Goal: Task Accomplishment & Management: Use online tool/utility

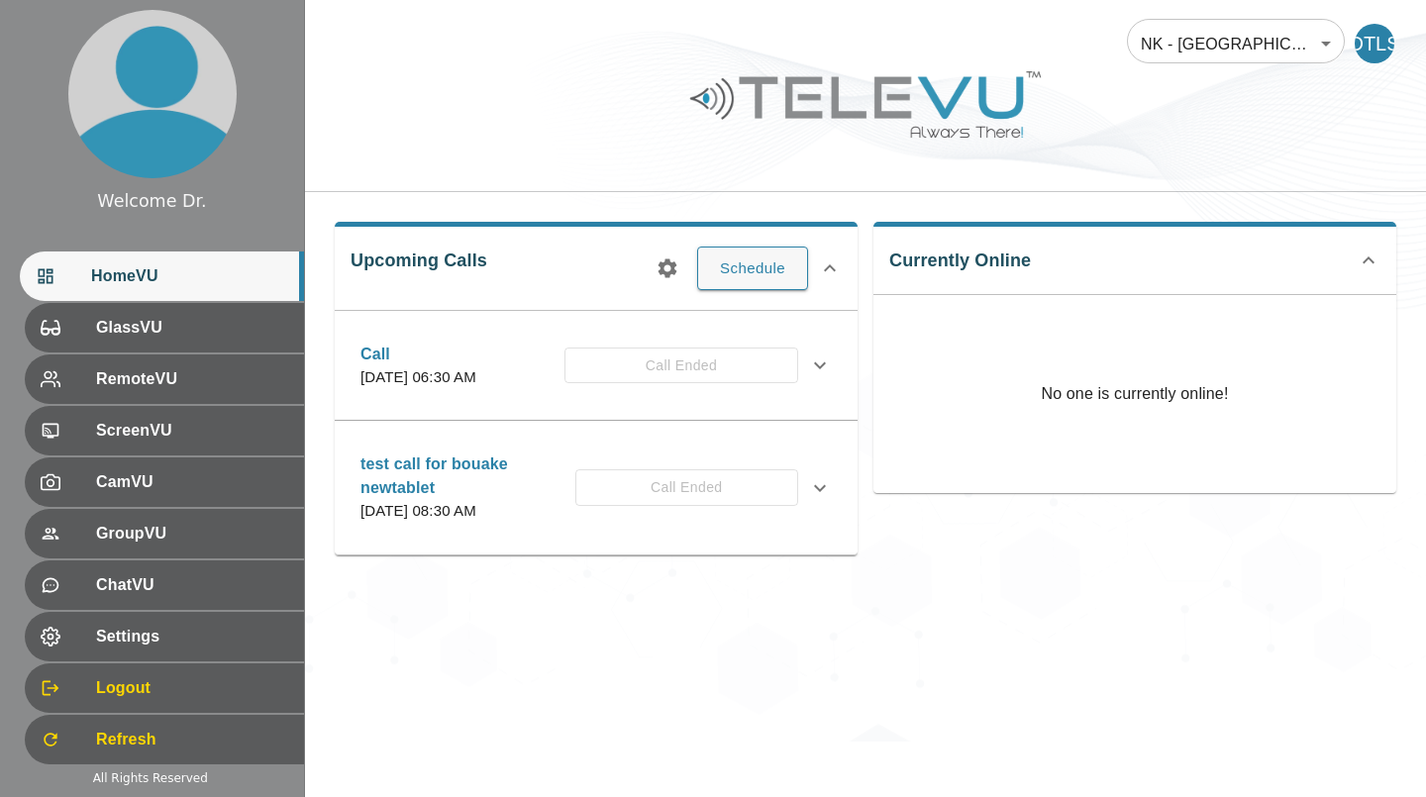
click at [135, 333] on span "GlassVU" at bounding box center [192, 328] width 192 height 24
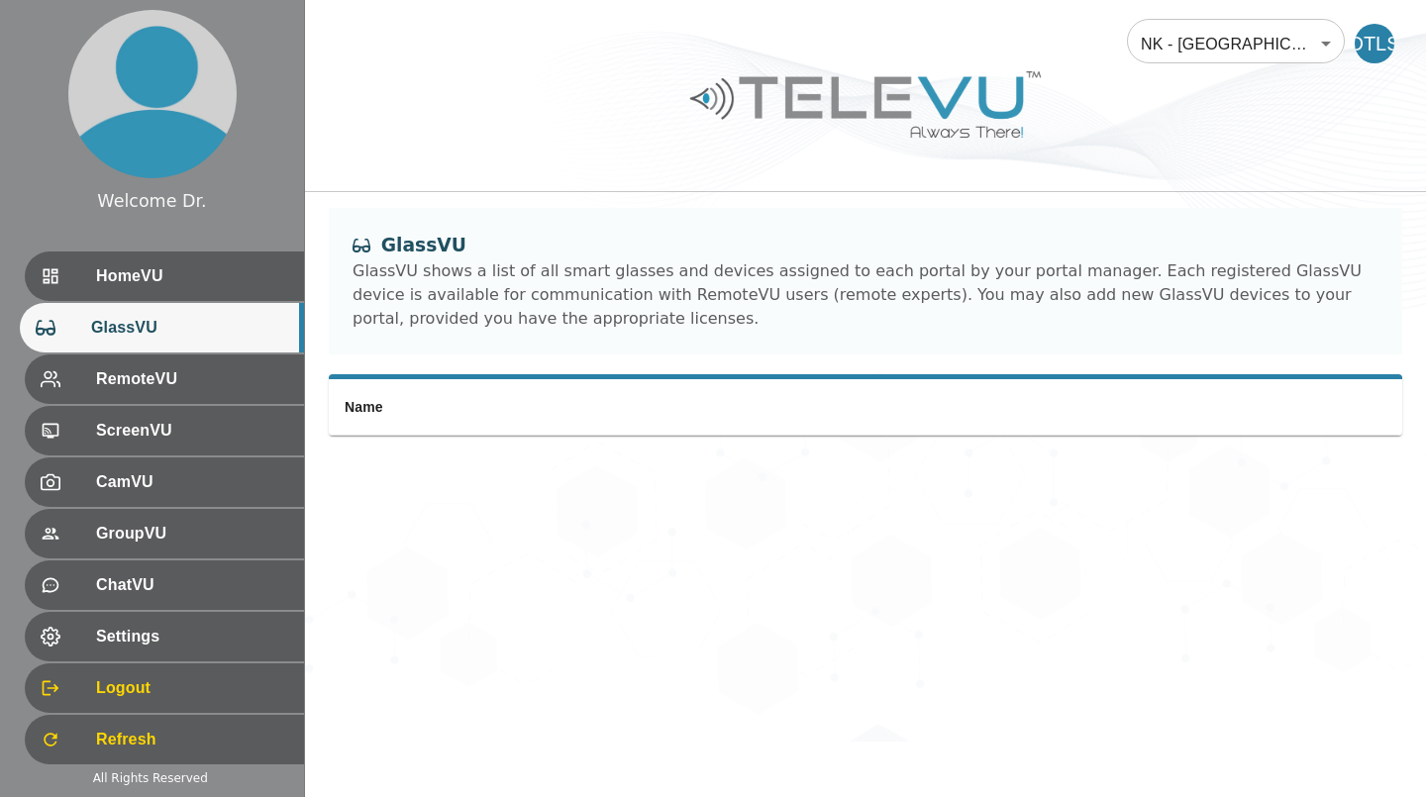
click at [102, 287] on span "HomeVU" at bounding box center [192, 276] width 192 height 24
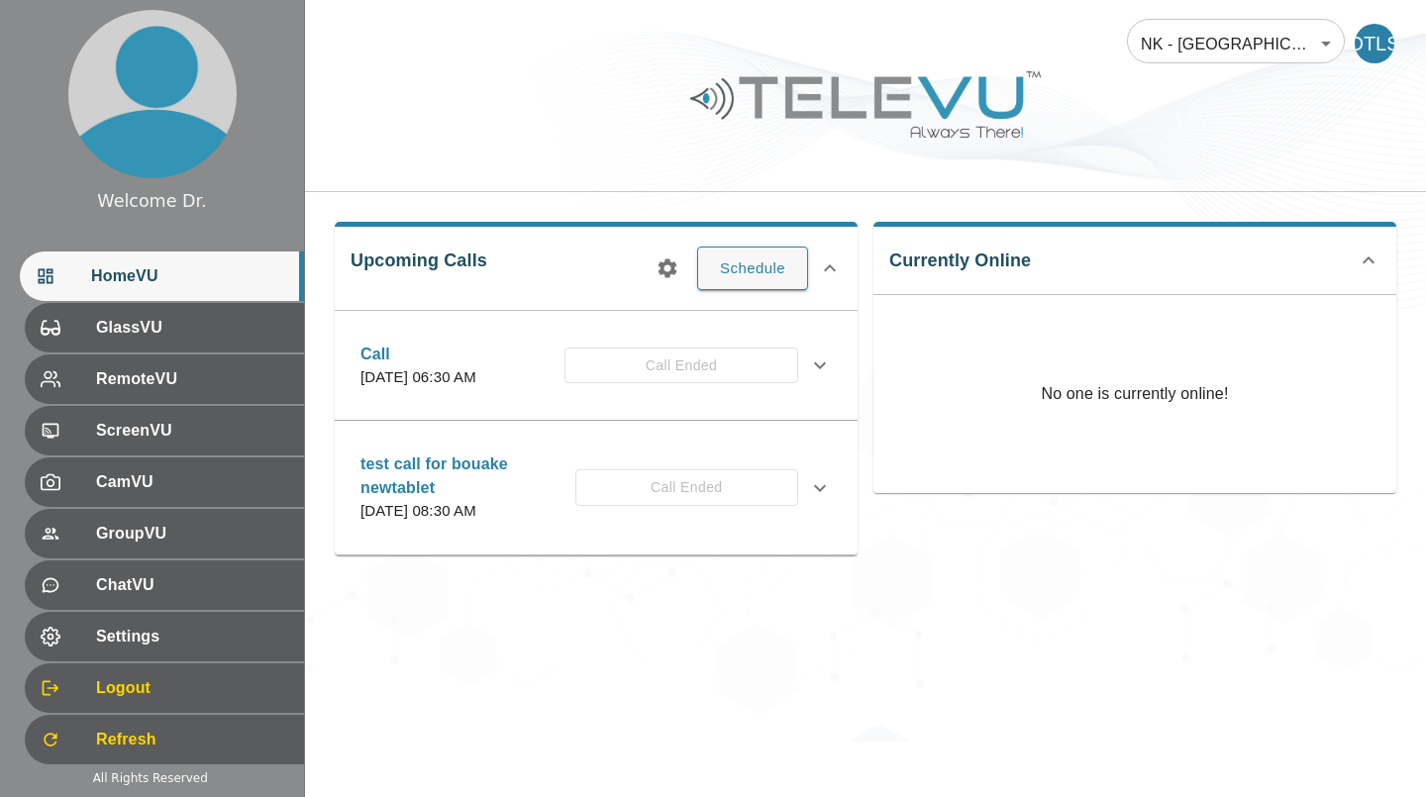
click at [735, 279] on button "Schedule" at bounding box center [752, 269] width 111 height 44
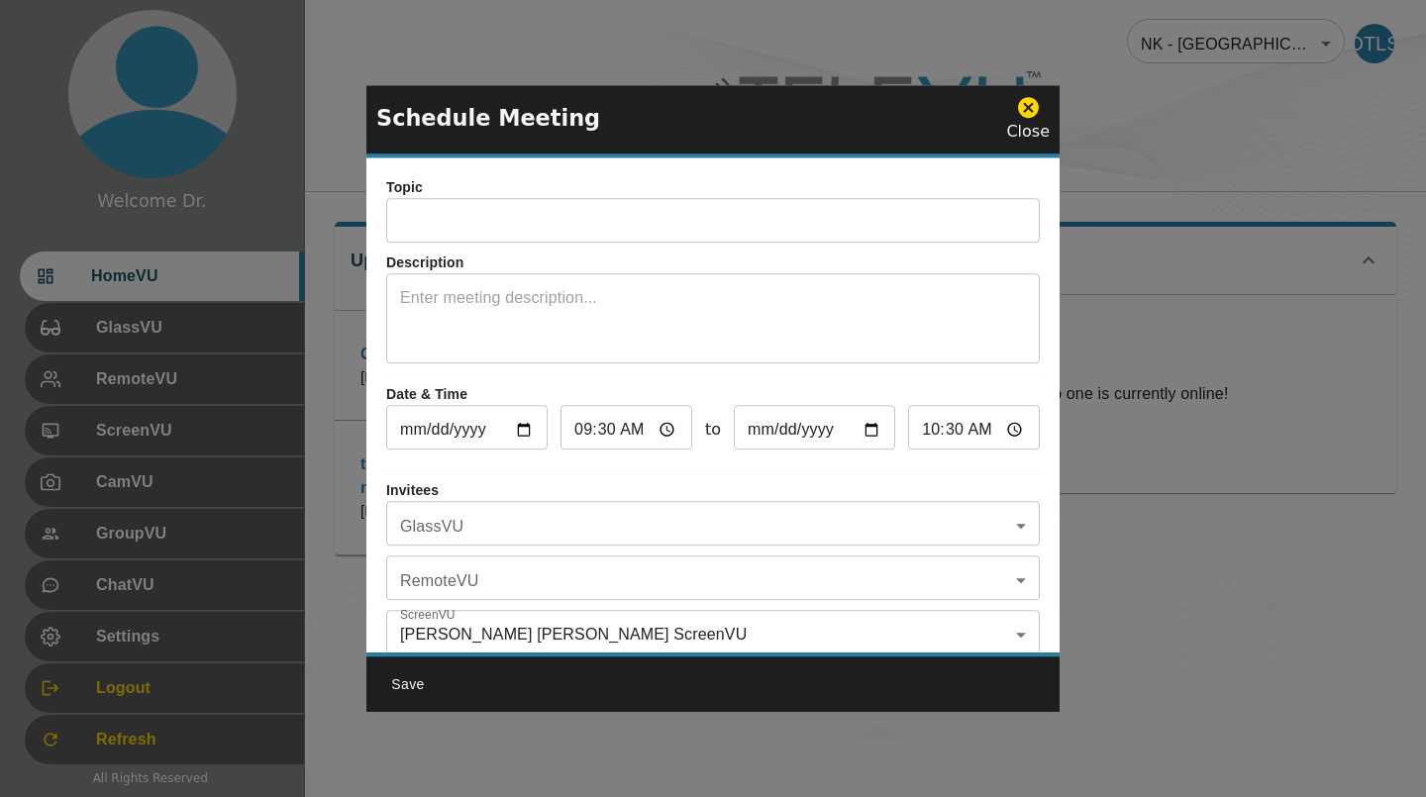
click at [822, 227] on input "text" at bounding box center [713, 223] width 654 height 40
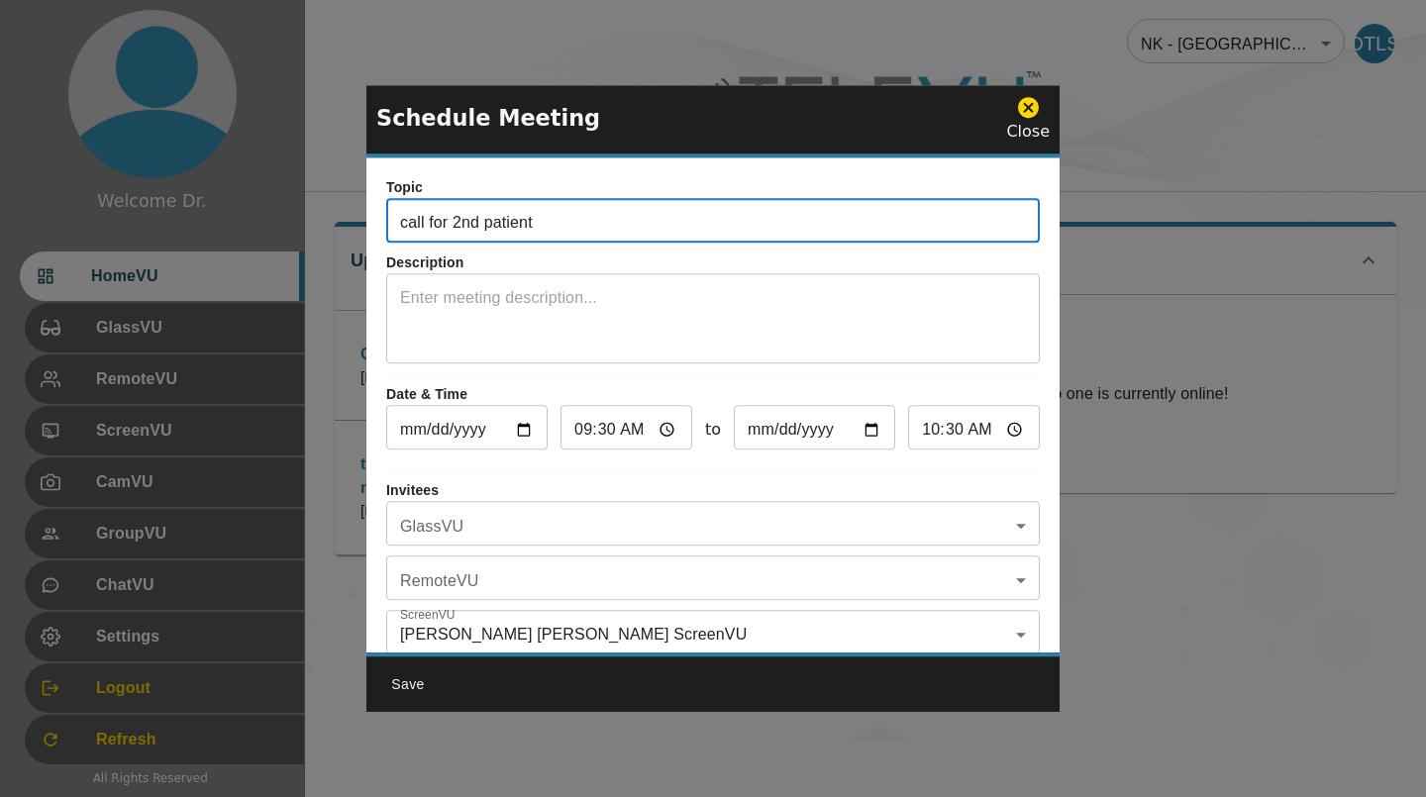
type input "call for 2nd patient"
click at [751, 326] on textarea at bounding box center [713, 320] width 626 height 68
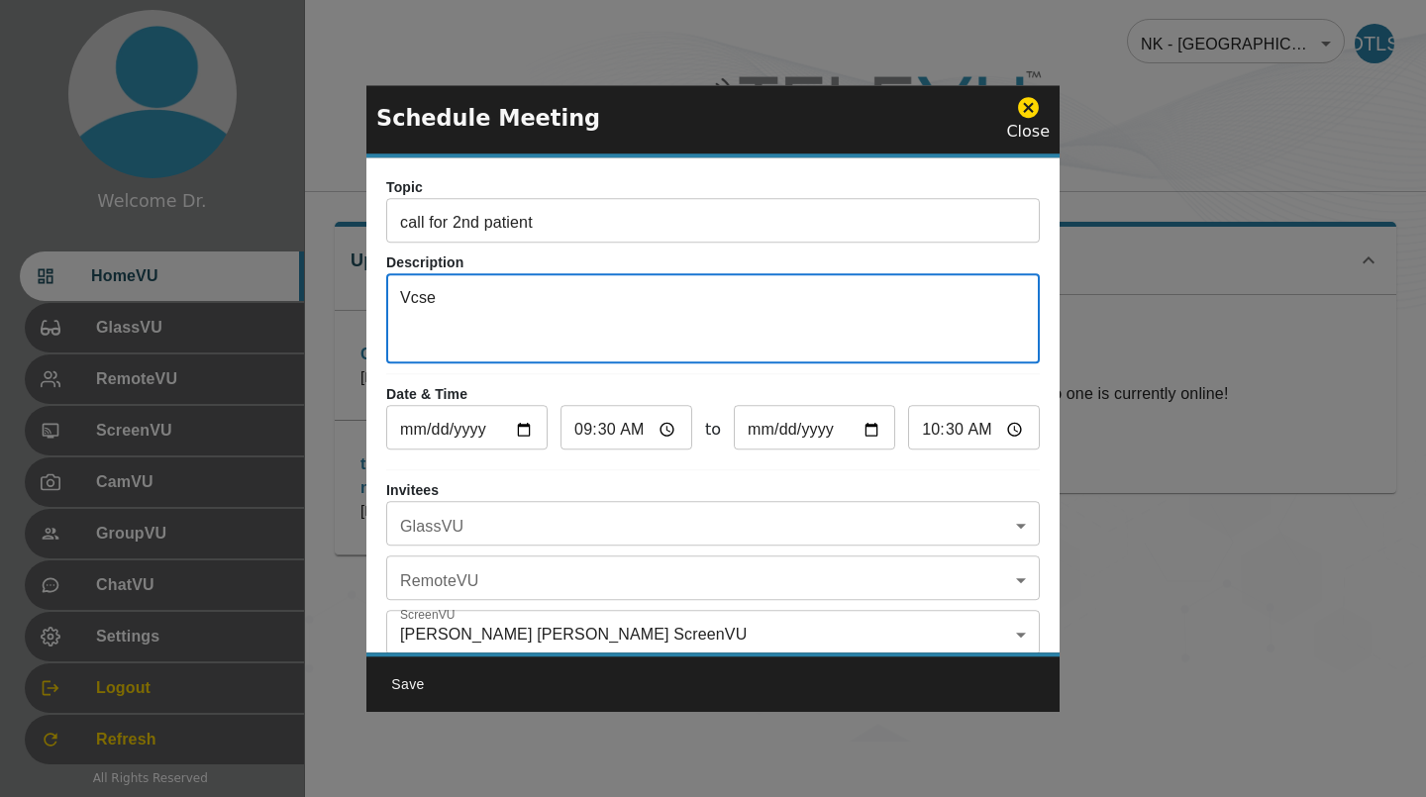
type textarea "Vcse"
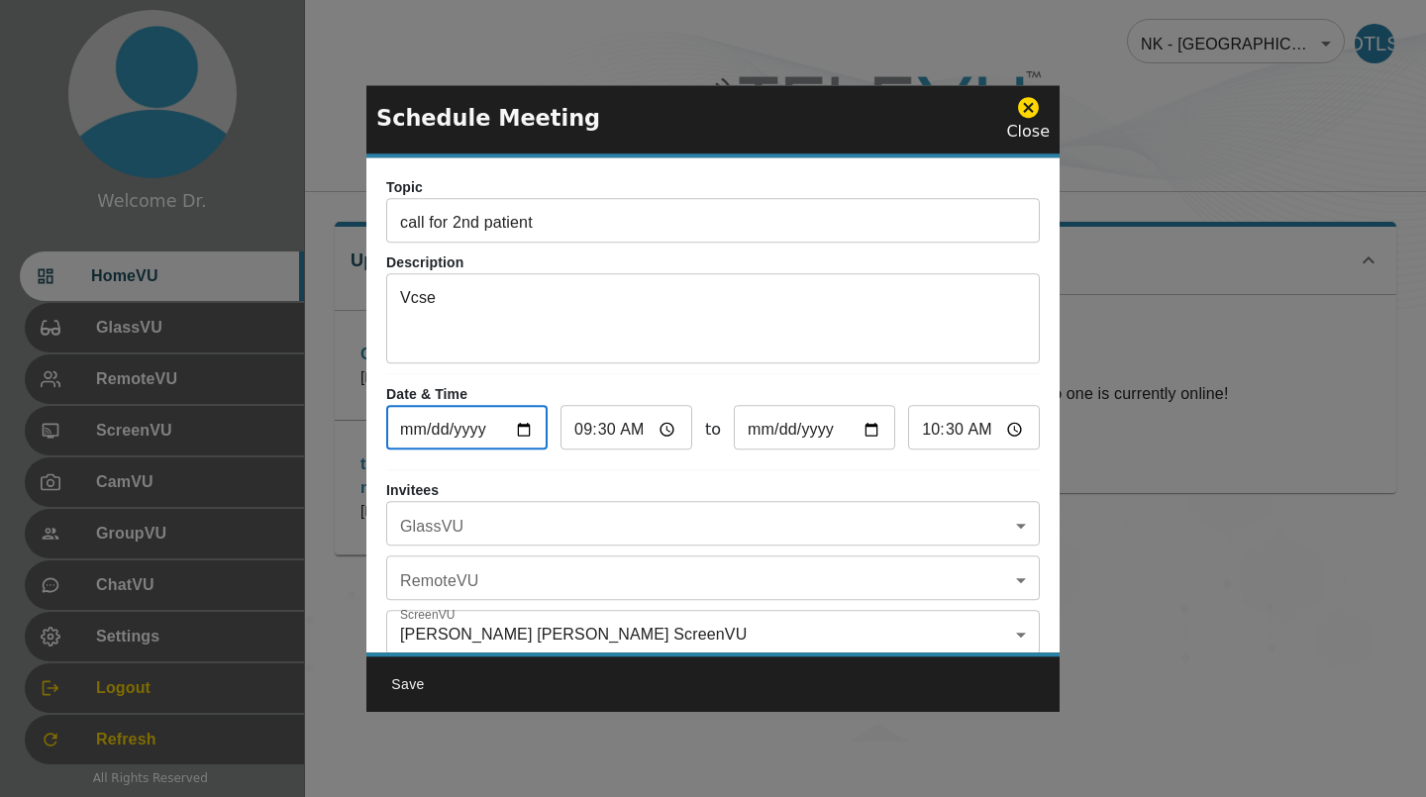
click at [917, 429] on input "10:30" at bounding box center [974, 430] width 132 height 40
click at [911, 434] on input "10:30" at bounding box center [974, 430] width 132 height 40
click at [920, 423] on input "10:30" at bounding box center [974, 430] width 132 height 40
click at [916, 430] on input "10:30" at bounding box center [974, 430] width 132 height 40
click at [998, 433] on input "10:30" at bounding box center [974, 430] width 132 height 40
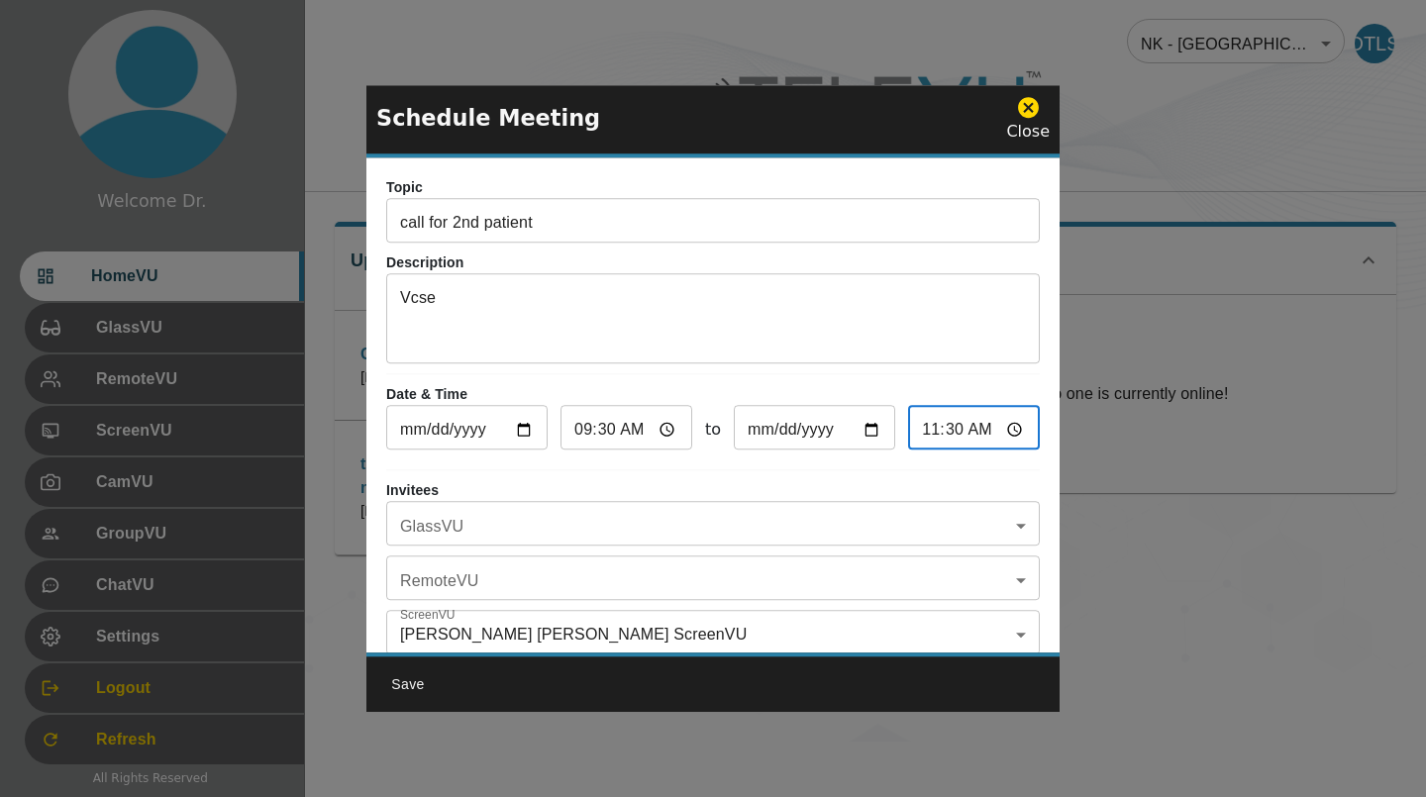
type input "11:30"
click at [707, 526] on body "Welcome Dr. HomeVU GlassVU RemoteVU ScreenVU CamVU GroupVU ChatVU Settings Logo…" at bounding box center [713, 371] width 1426 height 742
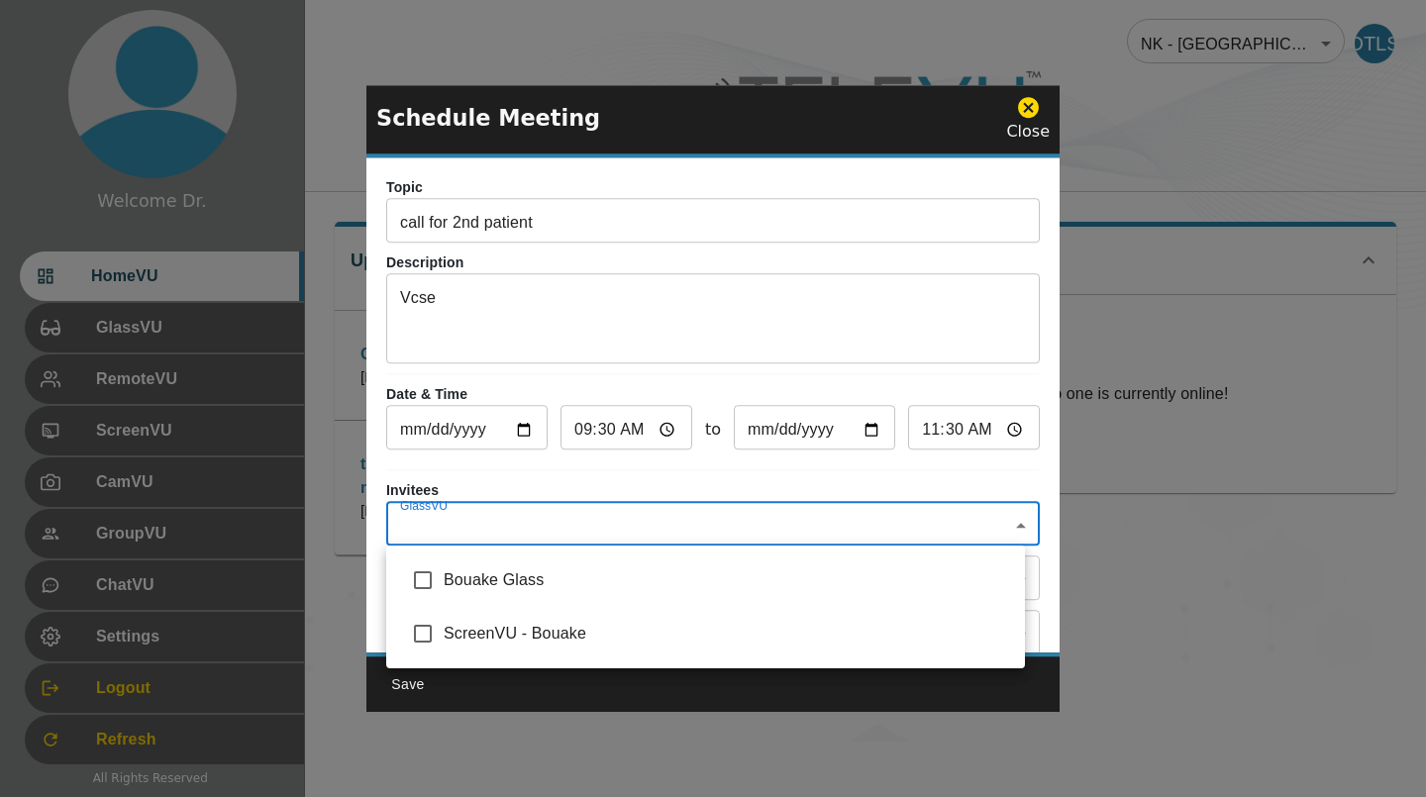
click at [588, 645] on span "ScreenVU - Bouake" at bounding box center [727, 634] width 566 height 24
type input "ScreenVU - Bouake"
checkbox input "true"
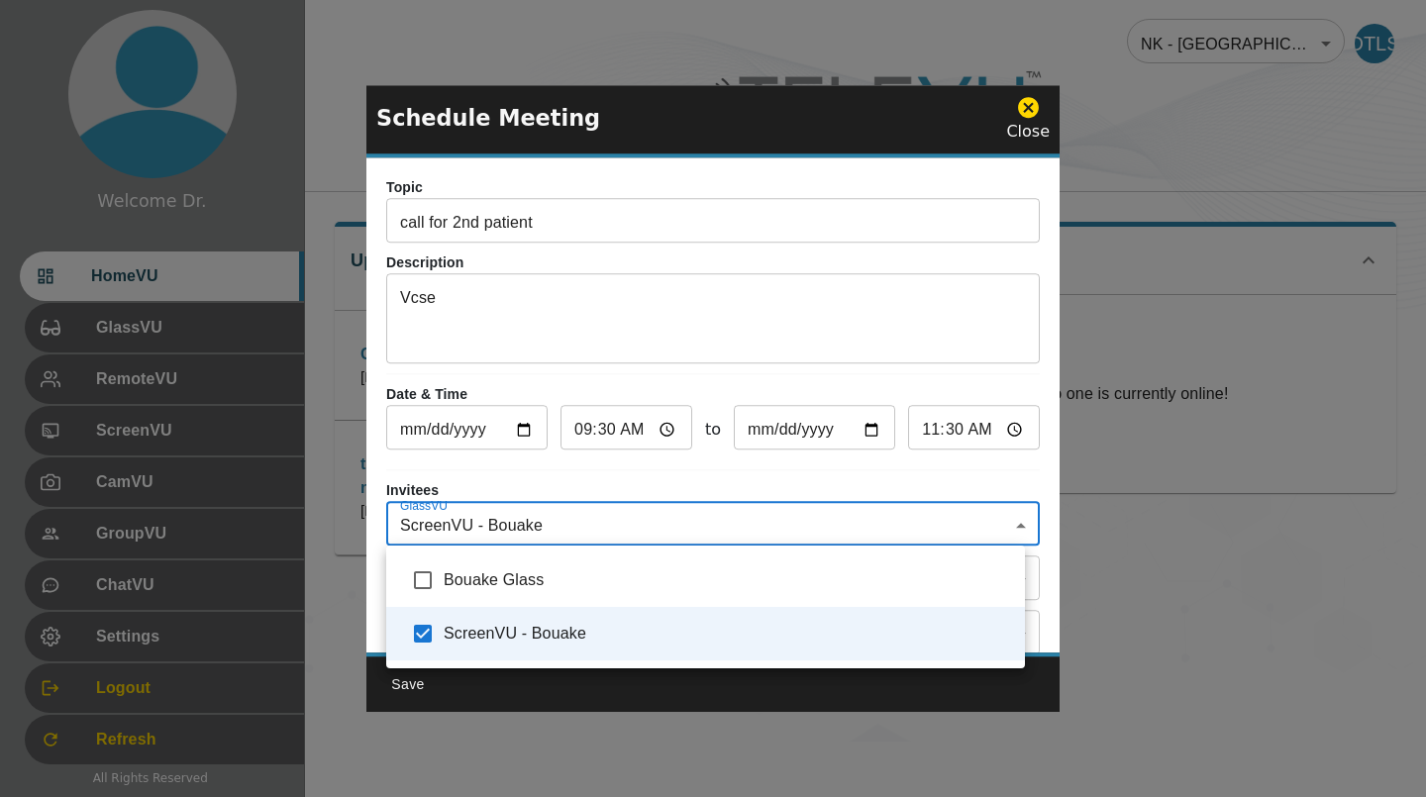
click at [696, 486] on div at bounding box center [713, 398] width 1426 height 797
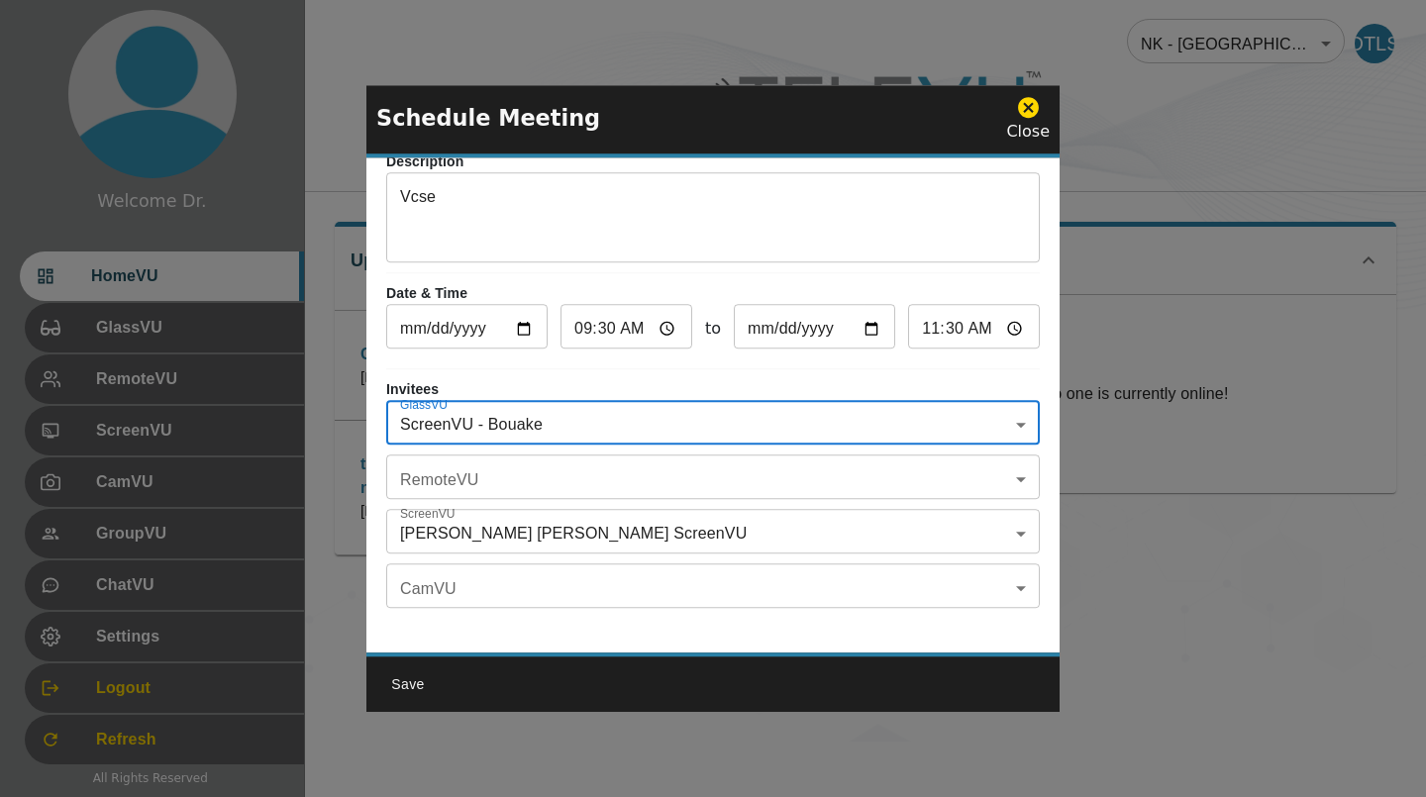
scroll to position [116, 0]
click at [868, 468] on body "Welcome Dr. HomeVU GlassVU RemoteVU ScreenVU CamVU GroupVU ChatVU Settings Logo…" at bounding box center [713, 371] width 1426 height 742
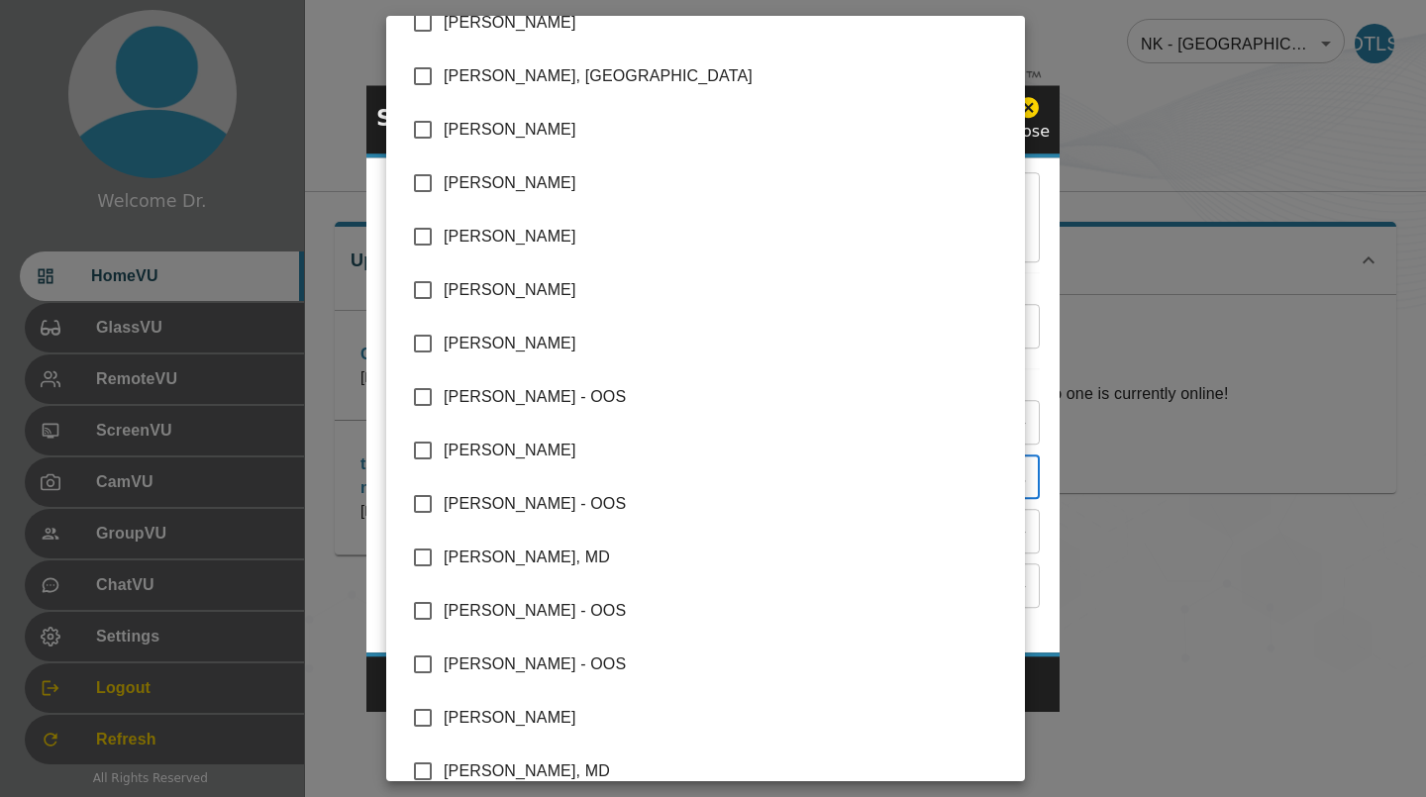
scroll to position [294, 0]
click at [681, 334] on span "[PERSON_NAME]" at bounding box center [727, 345] width 566 height 24
type input "[PERSON_NAME]"
checkbox input "true"
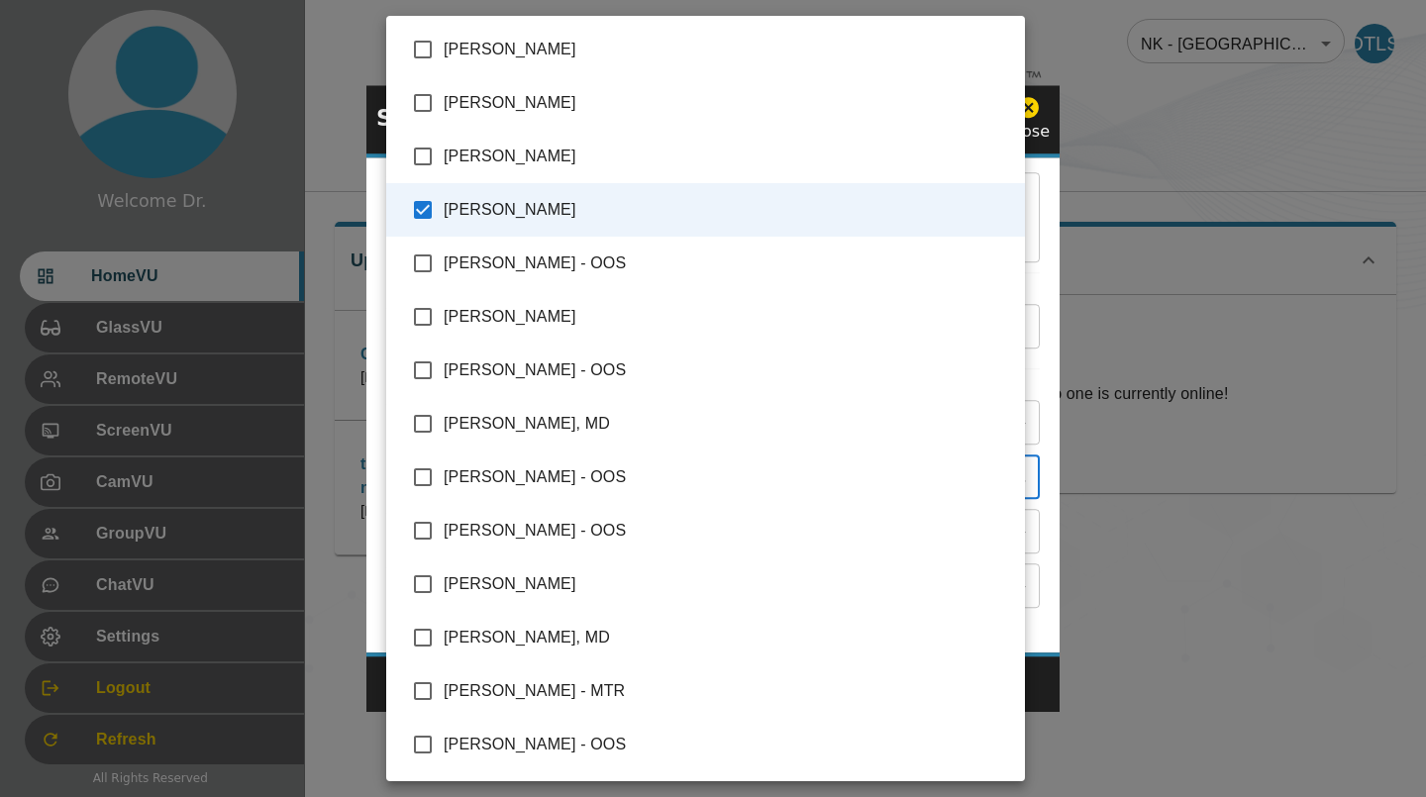
scroll to position [419, 0]
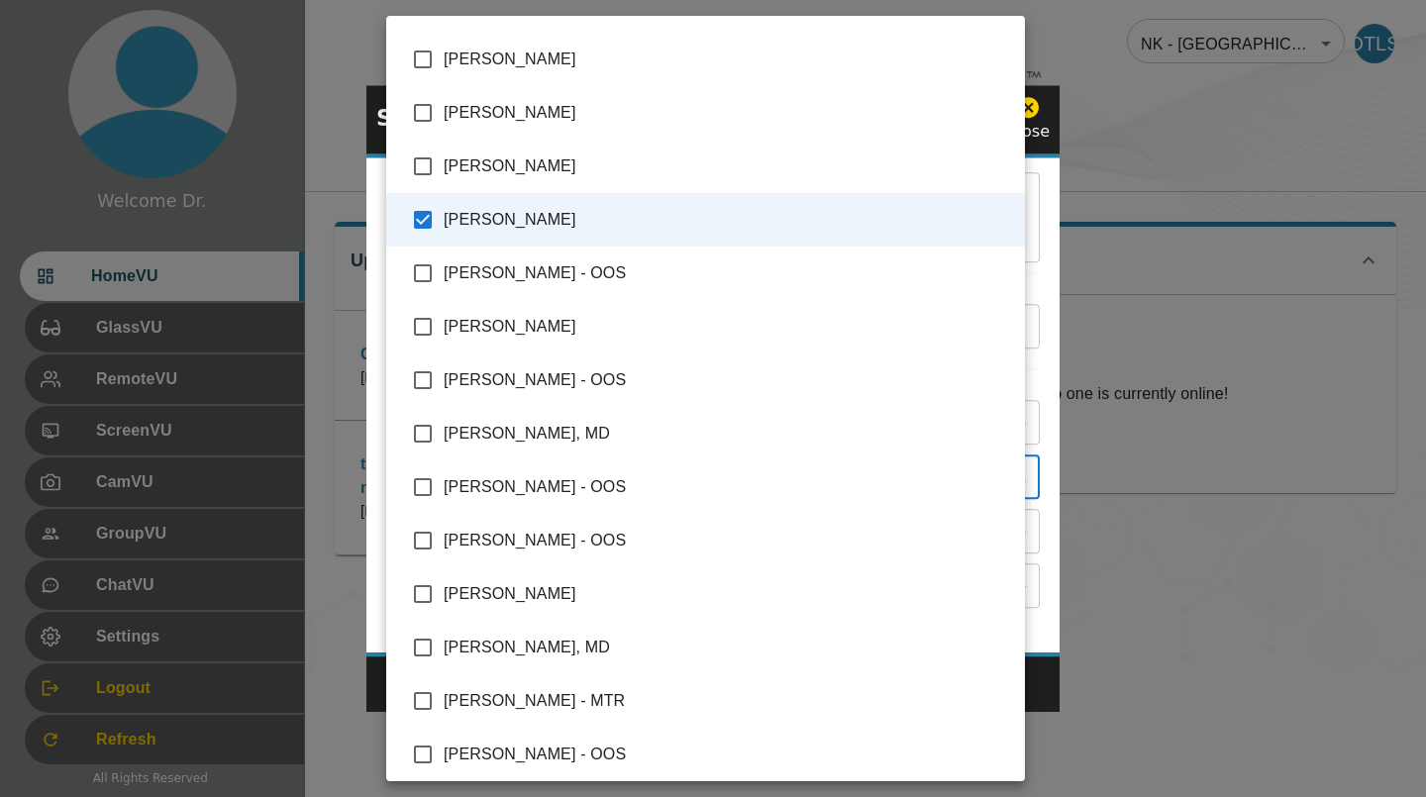
click at [351, 613] on div at bounding box center [713, 398] width 1426 height 797
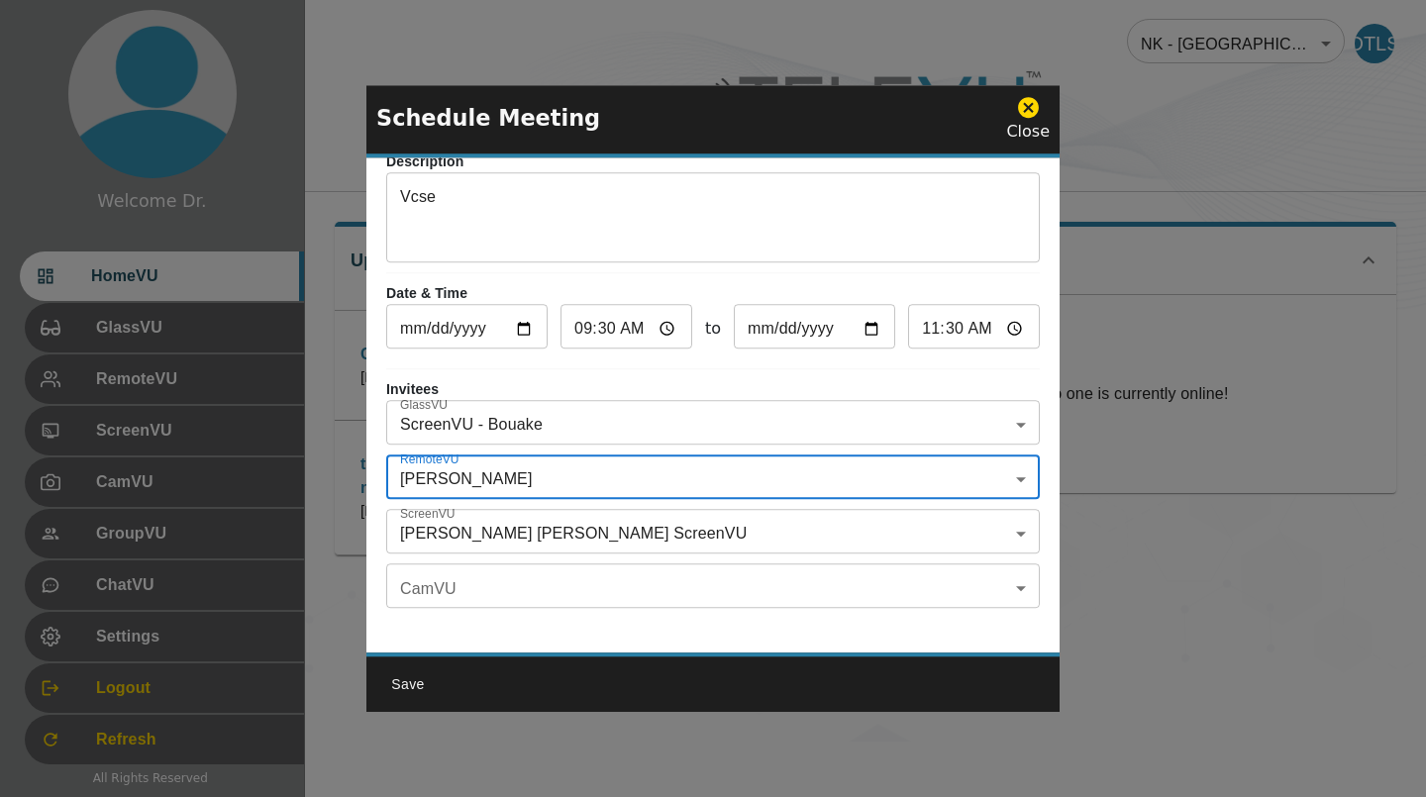
click at [573, 583] on body "Welcome Dr. HomeVU GlassVU RemoteVU ScreenVU CamVU GroupVU ChatVU Settings Logo…" at bounding box center [713, 371] width 1426 height 742
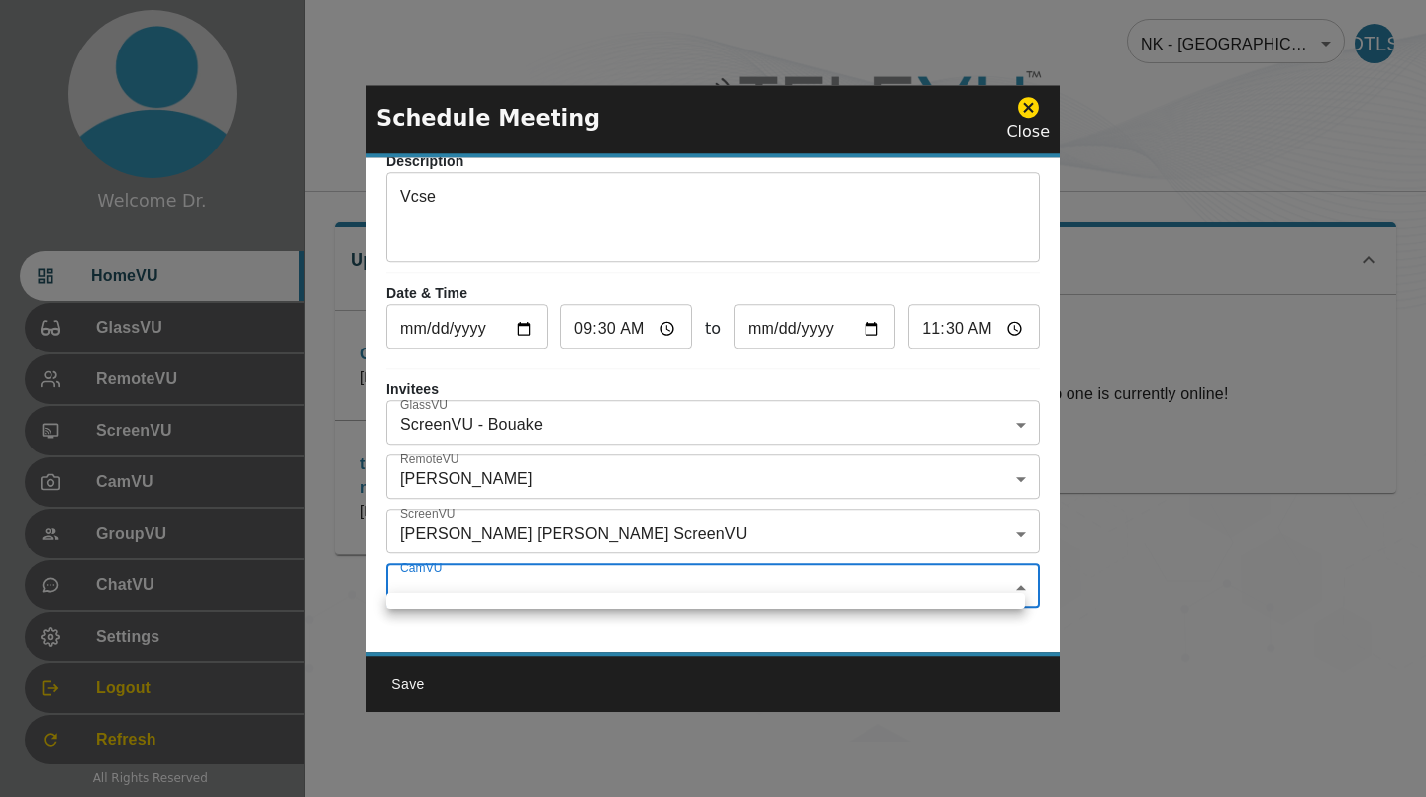
click at [928, 274] on div at bounding box center [713, 398] width 1426 height 797
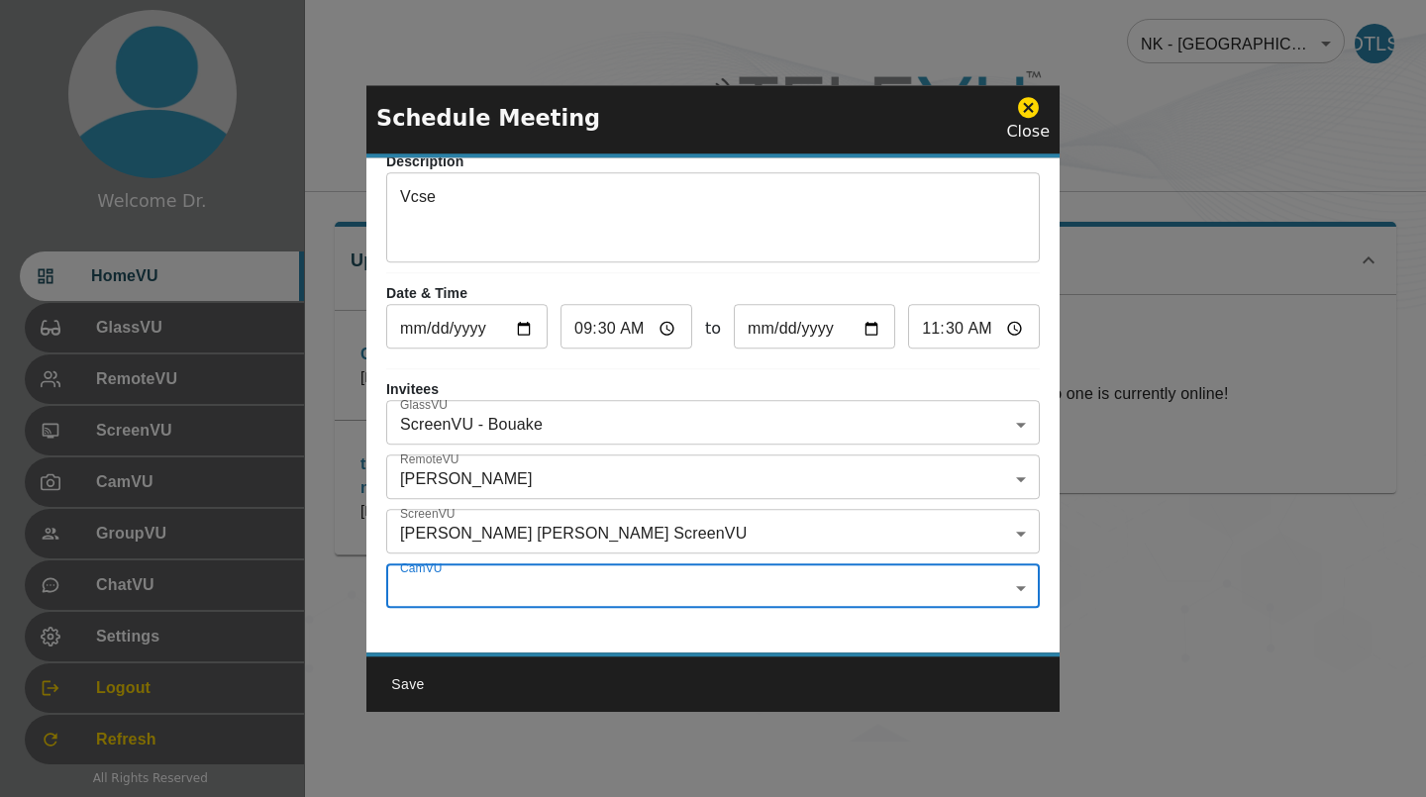
click at [1037, 633] on div "Topic call for 2nd patient ​ Description Vcse x ​ Date & Time [DATE] ​ 09:30 ​ …" at bounding box center [712, 404] width 693 height 495
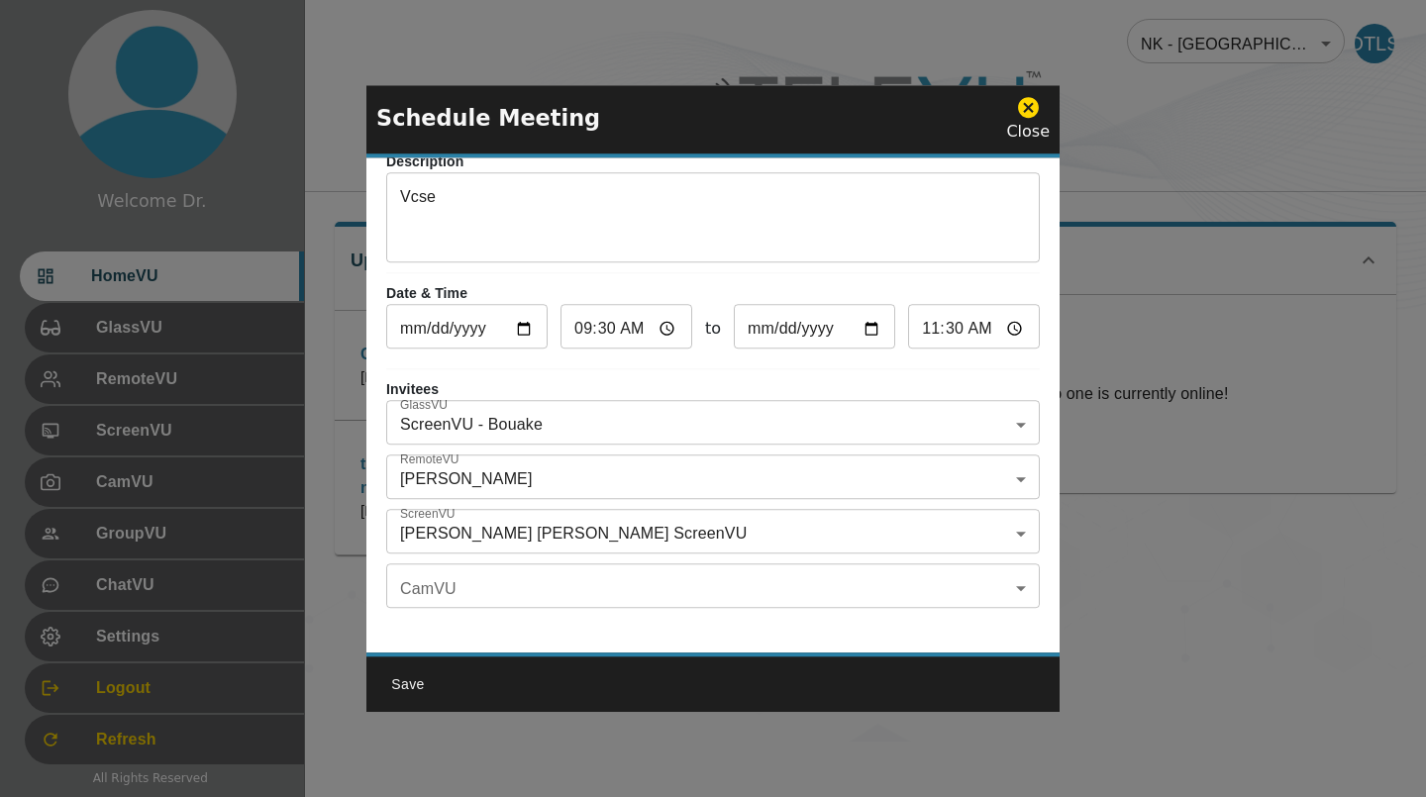
click at [547, 571] on body "Welcome Dr. HomeVU GlassVU RemoteVU ScreenVU CamVU GroupVU ChatVU Settings Logo…" at bounding box center [713, 371] width 1426 height 742
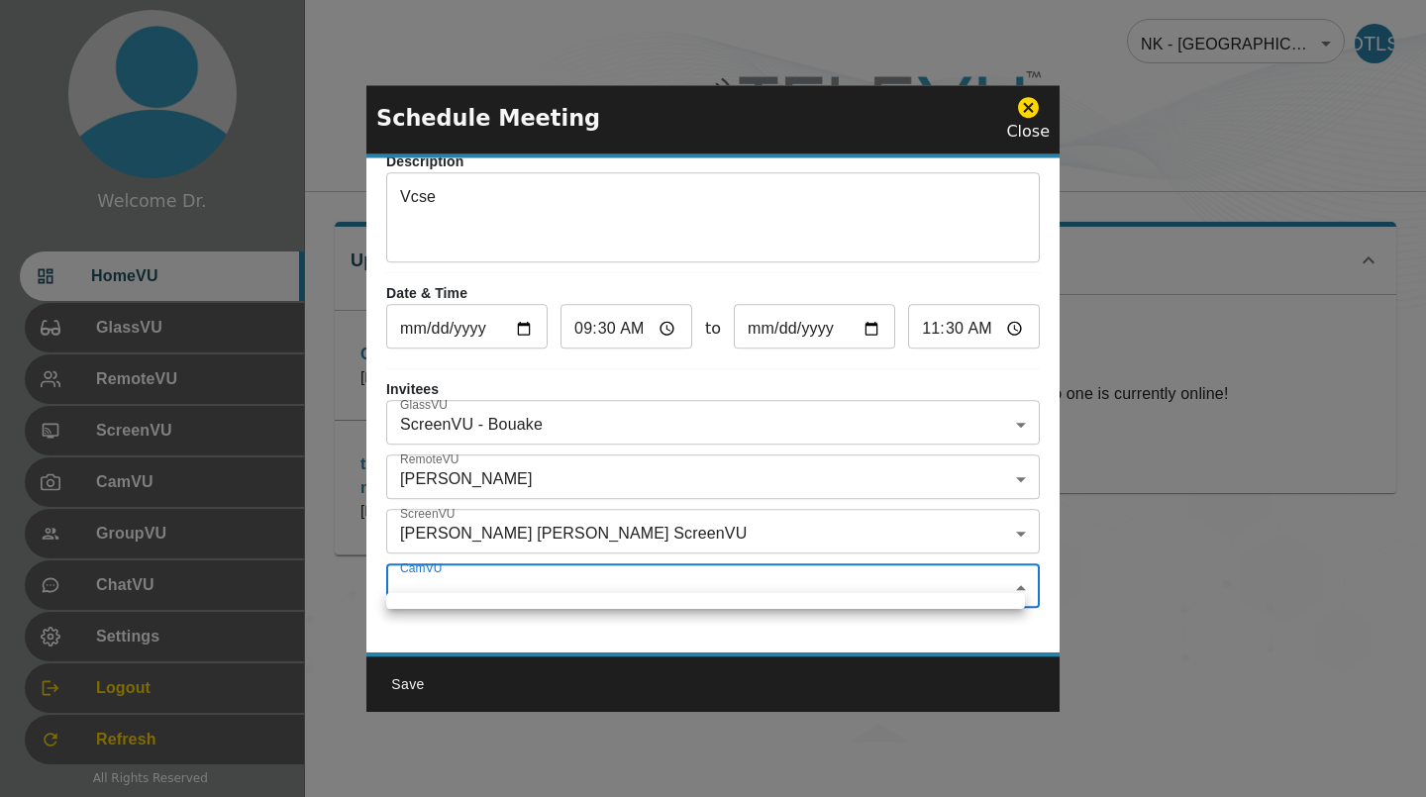
click at [688, 605] on ul at bounding box center [705, 601] width 639 height 16
click at [651, 612] on div at bounding box center [713, 398] width 1426 height 797
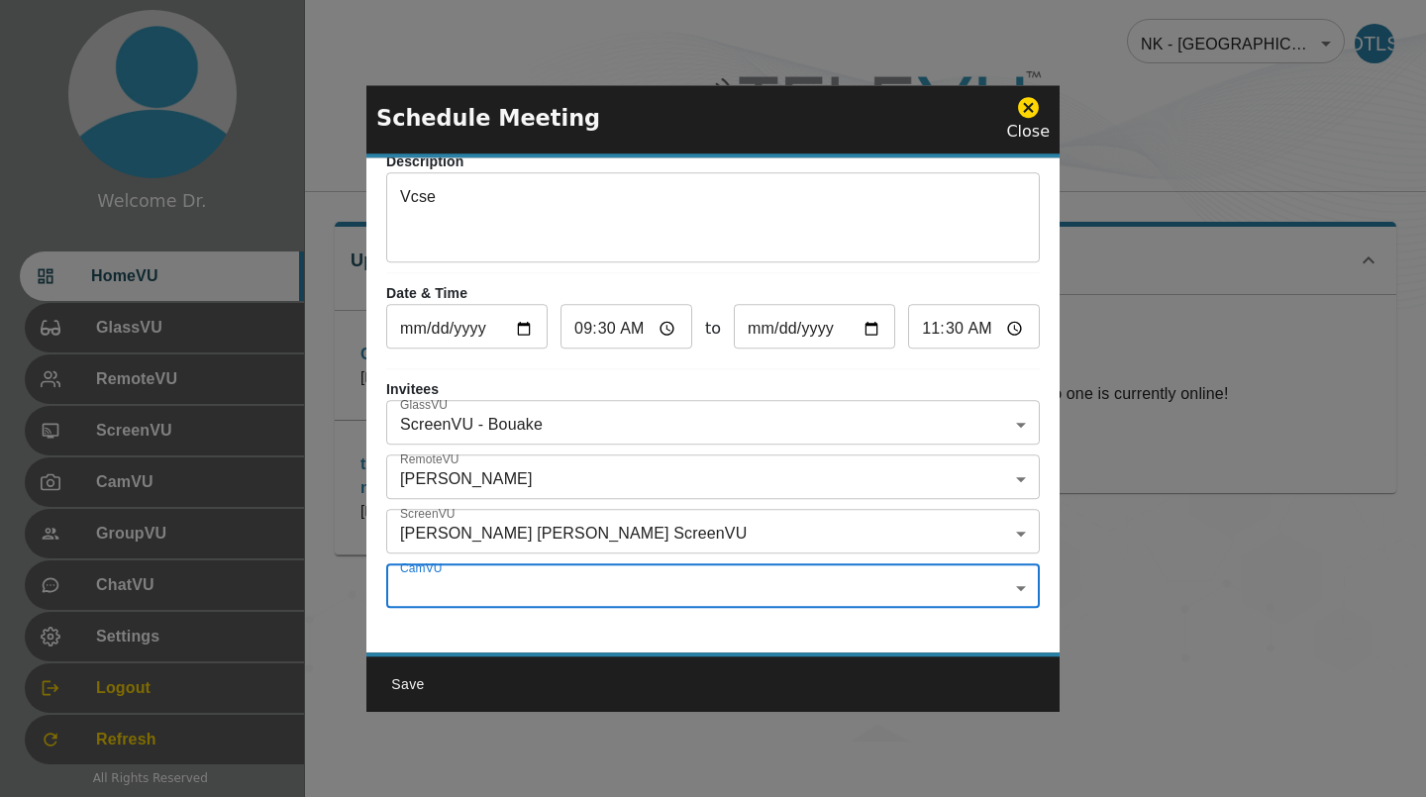
click at [651, 587] on body "Welcome Dr. HomeVU GlassVU RemoteVU ScreenVU CamVU GroupVU ChatVU Settings Logo…" at bounding box center [713, 371] width 1426 height 742
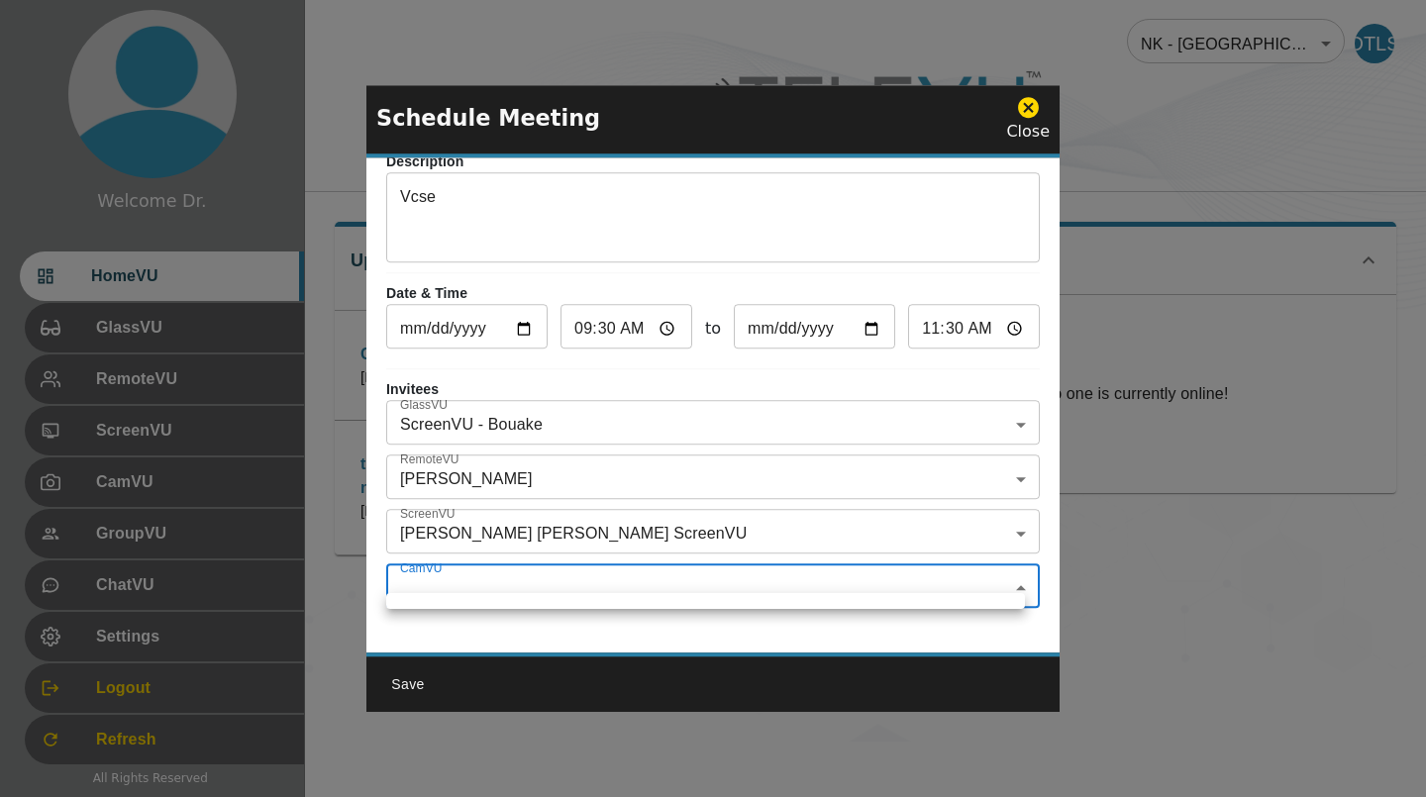
click at [657, 612] on div at bounding box center [713, 398] width 1426 height 797
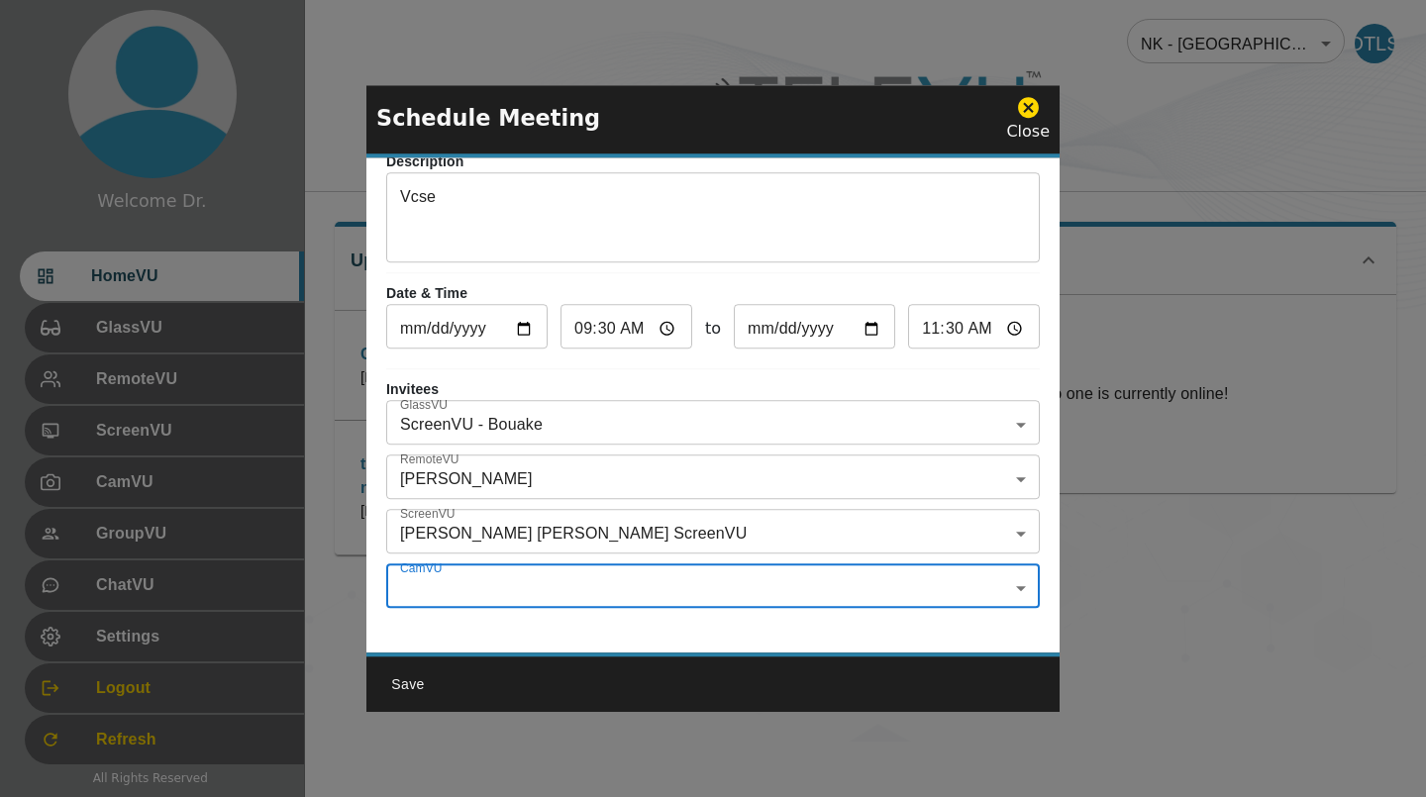
click at [427, 676] on button "Save" at bounding box center [407, 685] width 63 height 37
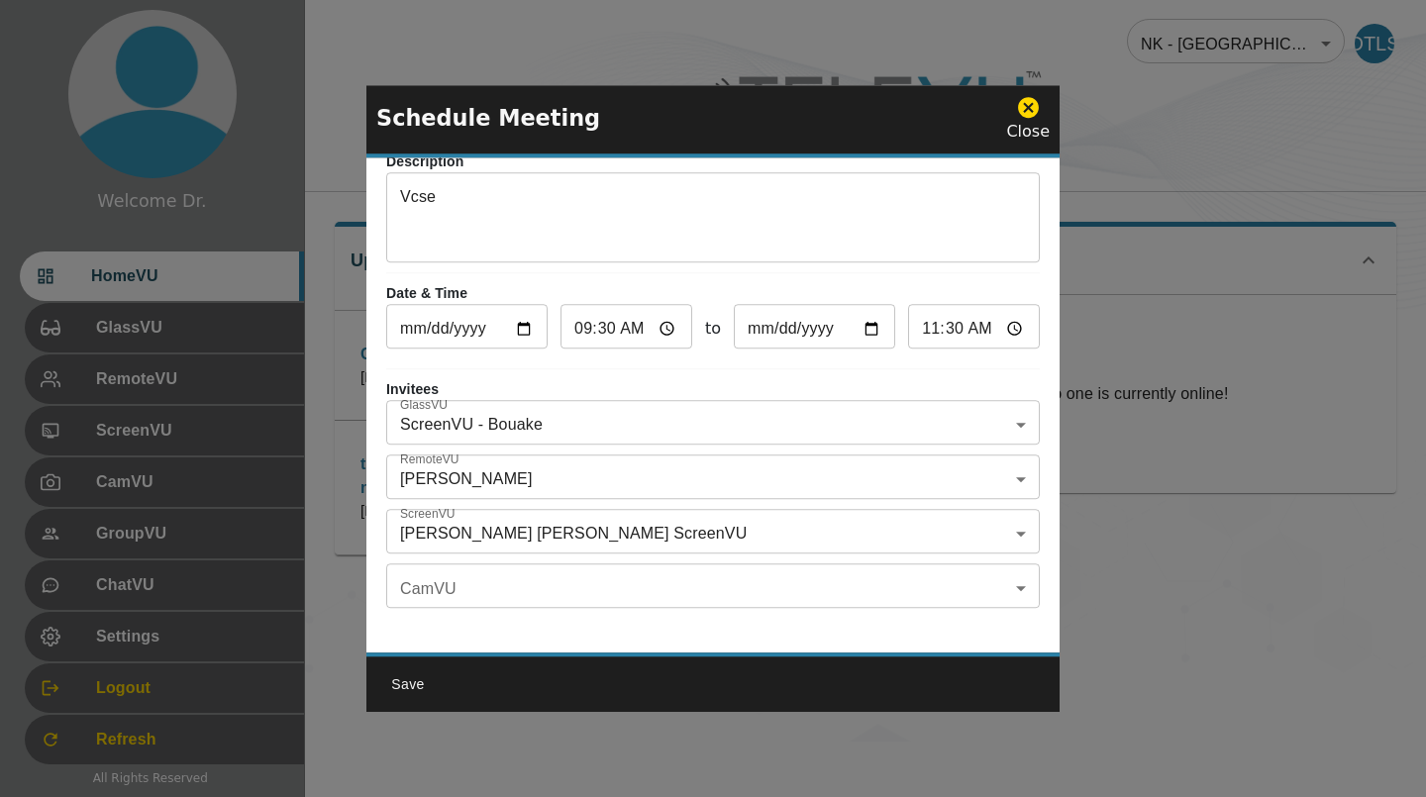
click at [416, 687] on button "Save" at bounding box center [407, 685] width 63 height 37
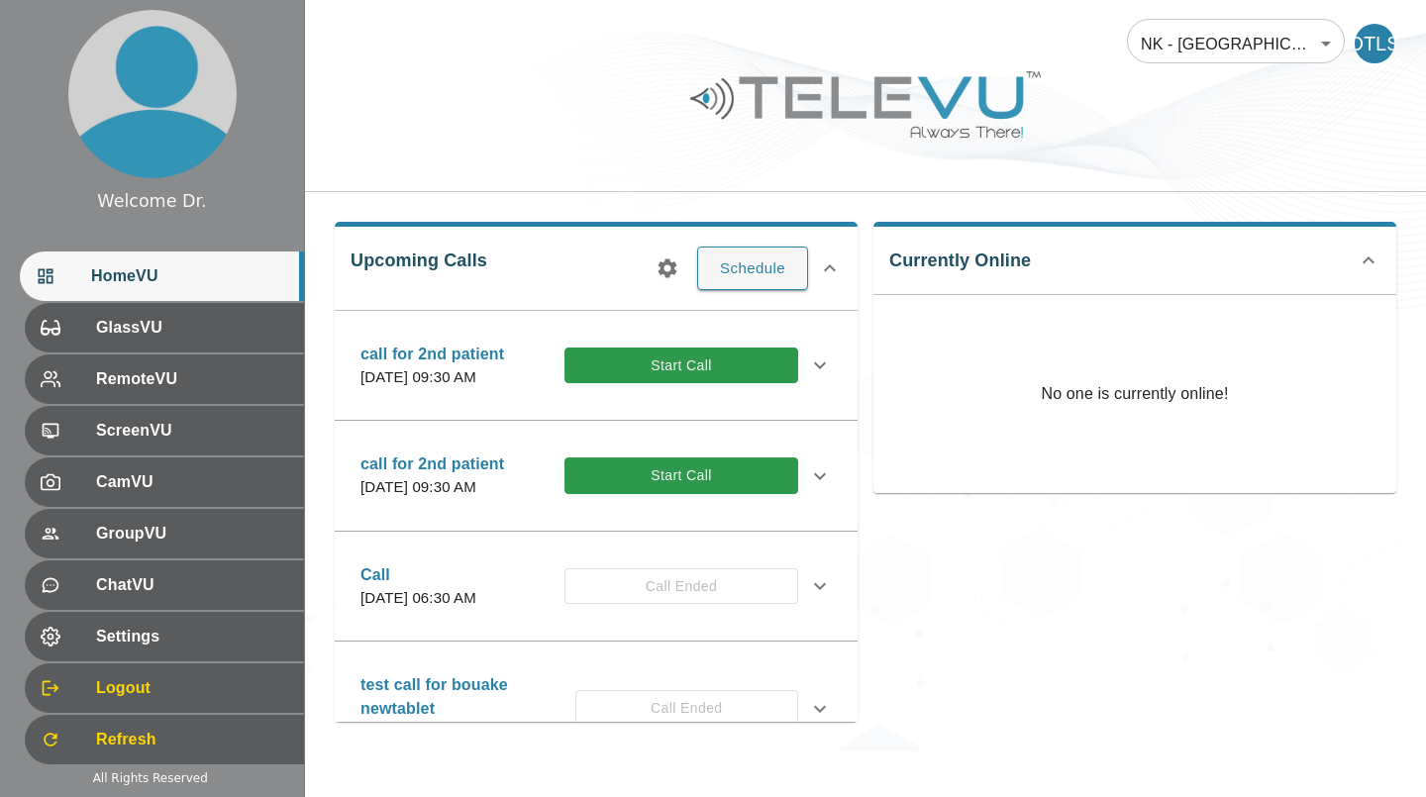
click at [717, 371] on button "Start Call" at bounding box center [682, 366] width 234 height 37
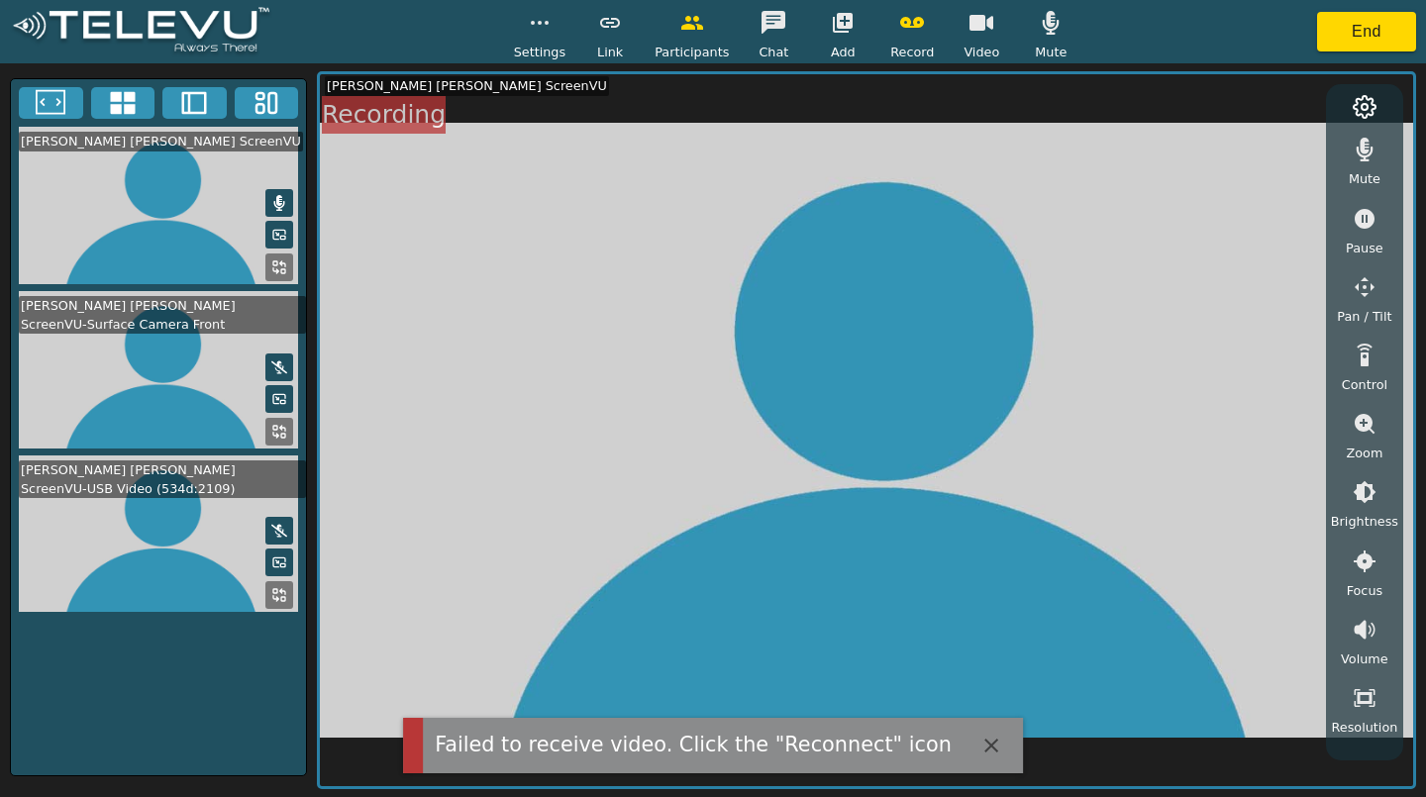
click at [711, 752] on div "Failed to receive video. Click the "Reconnect" icon" at bounding box center [693, 745] width 517 height 31
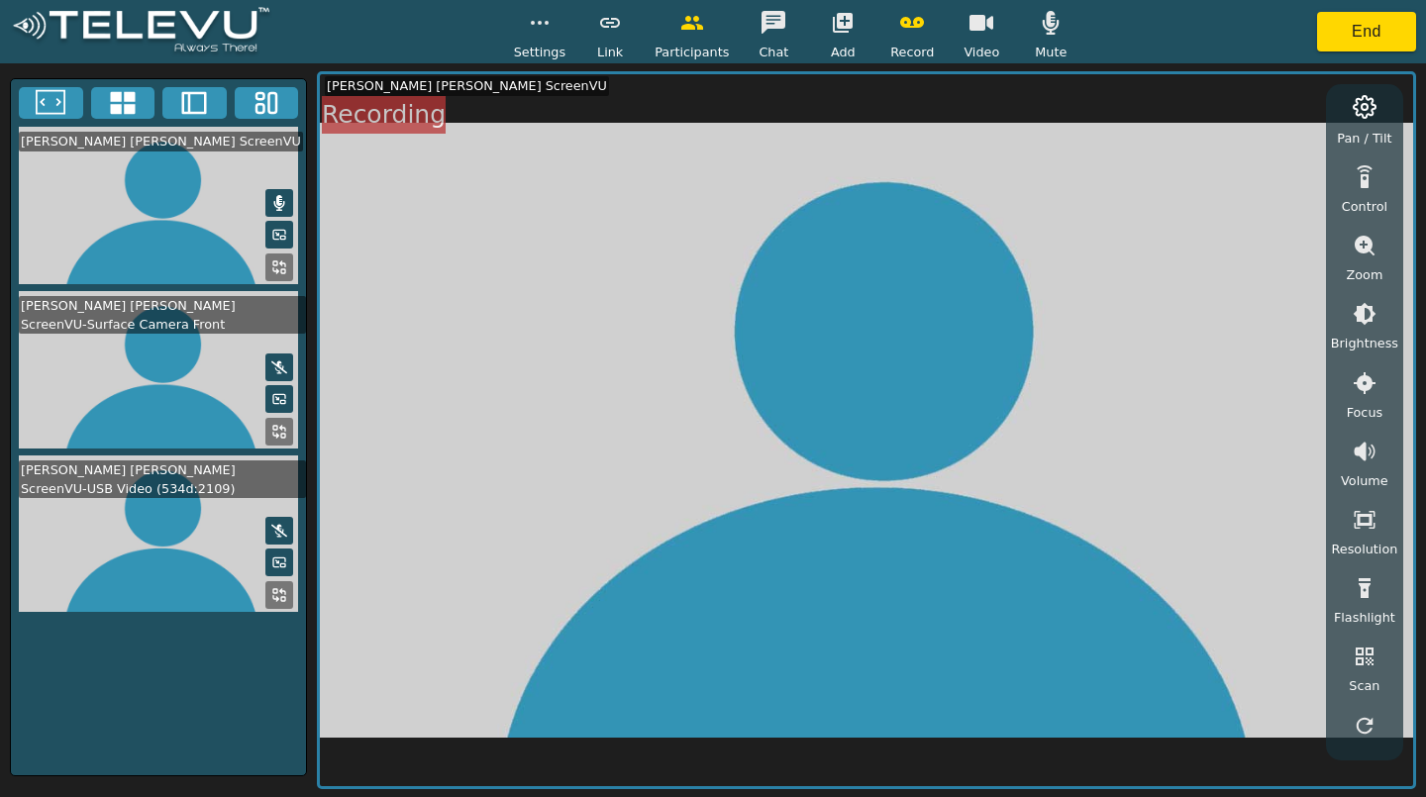
scroll to position [192, 0]
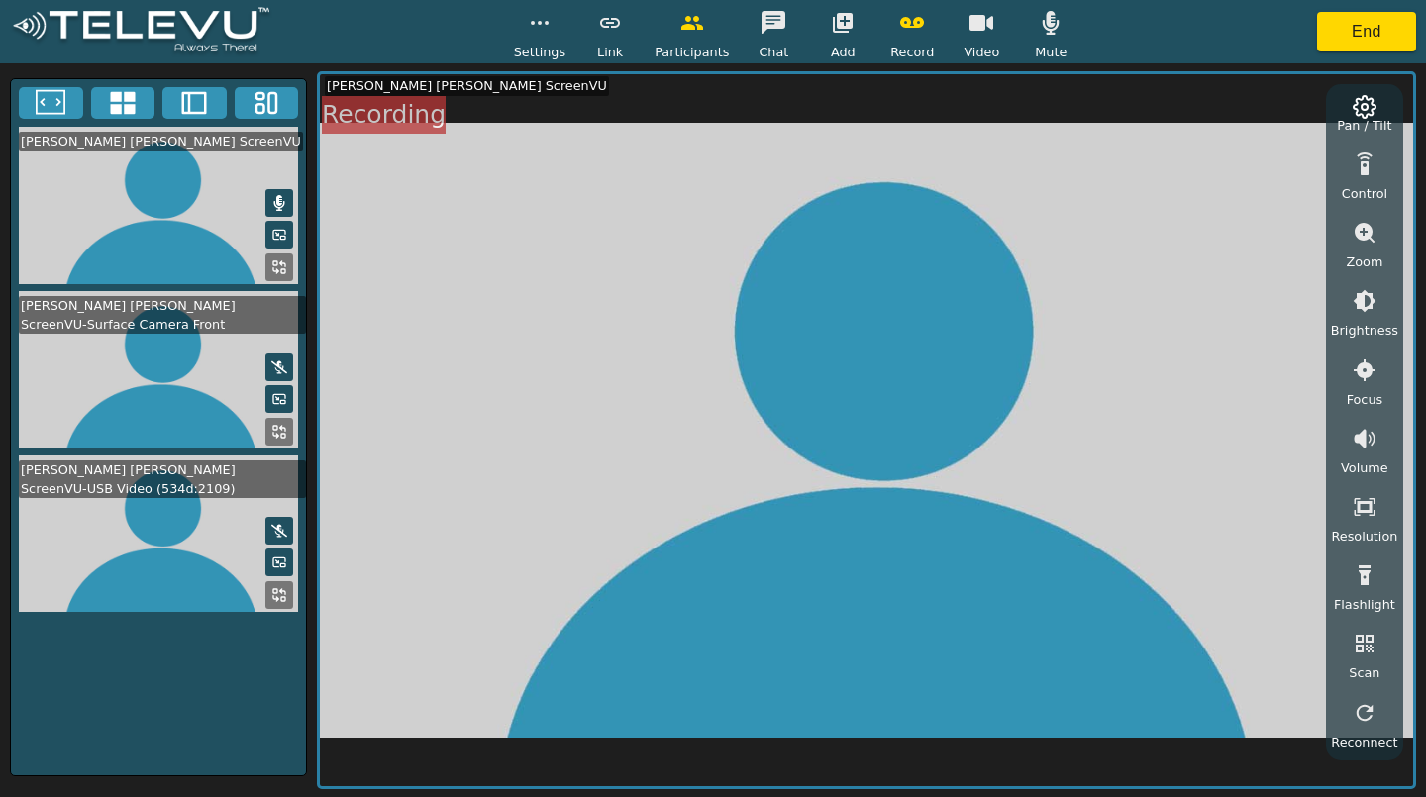
click at [1367, 703] on icon "button" at bounding box center [1365, 713] width 24 height 24
click at [1361, 715] on icon "button" at bounding box center [1365, 713] width 24 height 24
click at [275, 530] on icon at bounding box center [279, 531] width 16 height 16
click at [271, 527] on icon at bounding box center [279, 531] width 16 height 16
click at [175, 546] on video at bounding box center [158, 534] width 295 height 157
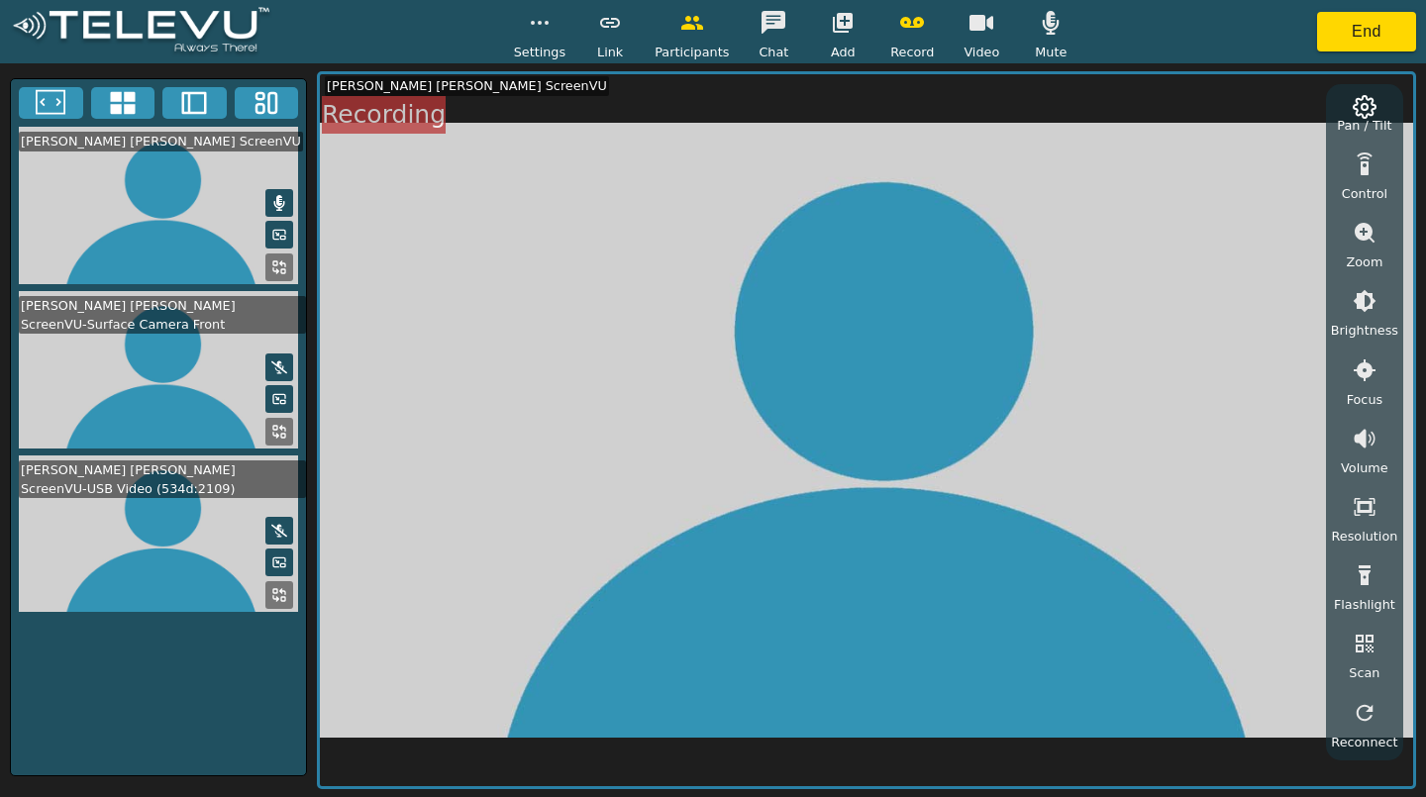
click at [177, 584] on video at bounding box center [158, 534] width 295 height 157
click at [164, 593] on video at bounding box center [158, 534] width 295 height 157
click at [163, 588] on video at bounding box center [158, 534] width 295 height 157
click at [164, 586] on video at bounding box center [158, 534] width 295 height 157
click at [156, 586] on video at bounding box center [158, 534] width 295 height 157
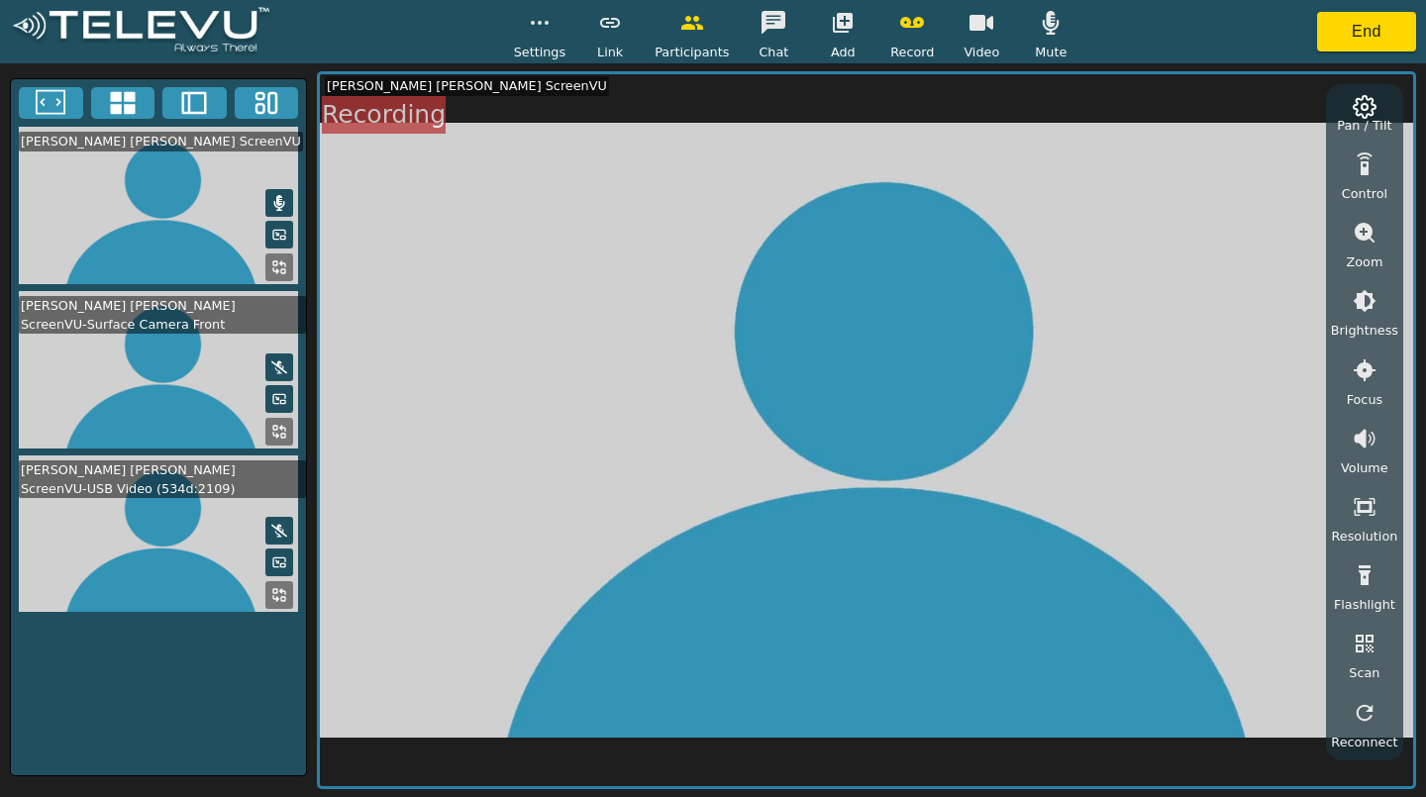
click at [166, 585] on video at bounding box center [158, 534] width 295 height 157
click at [225, 603] on video at bounding box center [158, 534] width 295 height 157
click at [228, 586] on video at bounding box center [158, 534] width 295 height 157
click at [224, 577] on video at bounding box center [158, 534] width 295 height 157
click at [225, 573] on video at bounding box center [158, 534] width 295 height 157
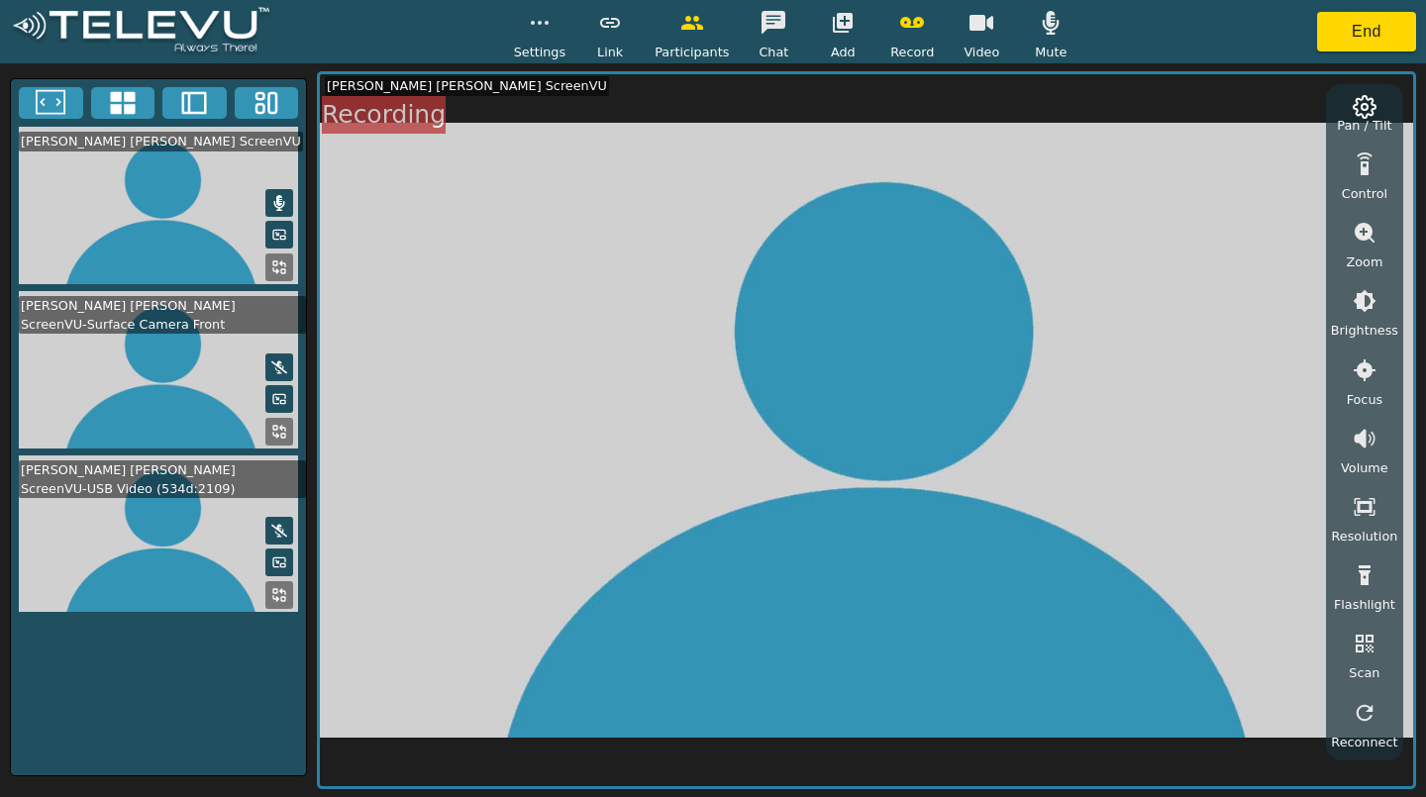
click at [202, 594] on video at bounding box center [158, 534] width 295 height 157
click at [208, 590] on video at bounding box center [158, 534] width 295 height 157
click at [463, 471] on video at bounding box center [866, 430] width 1093 height 712
click at [274, 592] on icon at bounding box center [279, 595] width 16 height 16
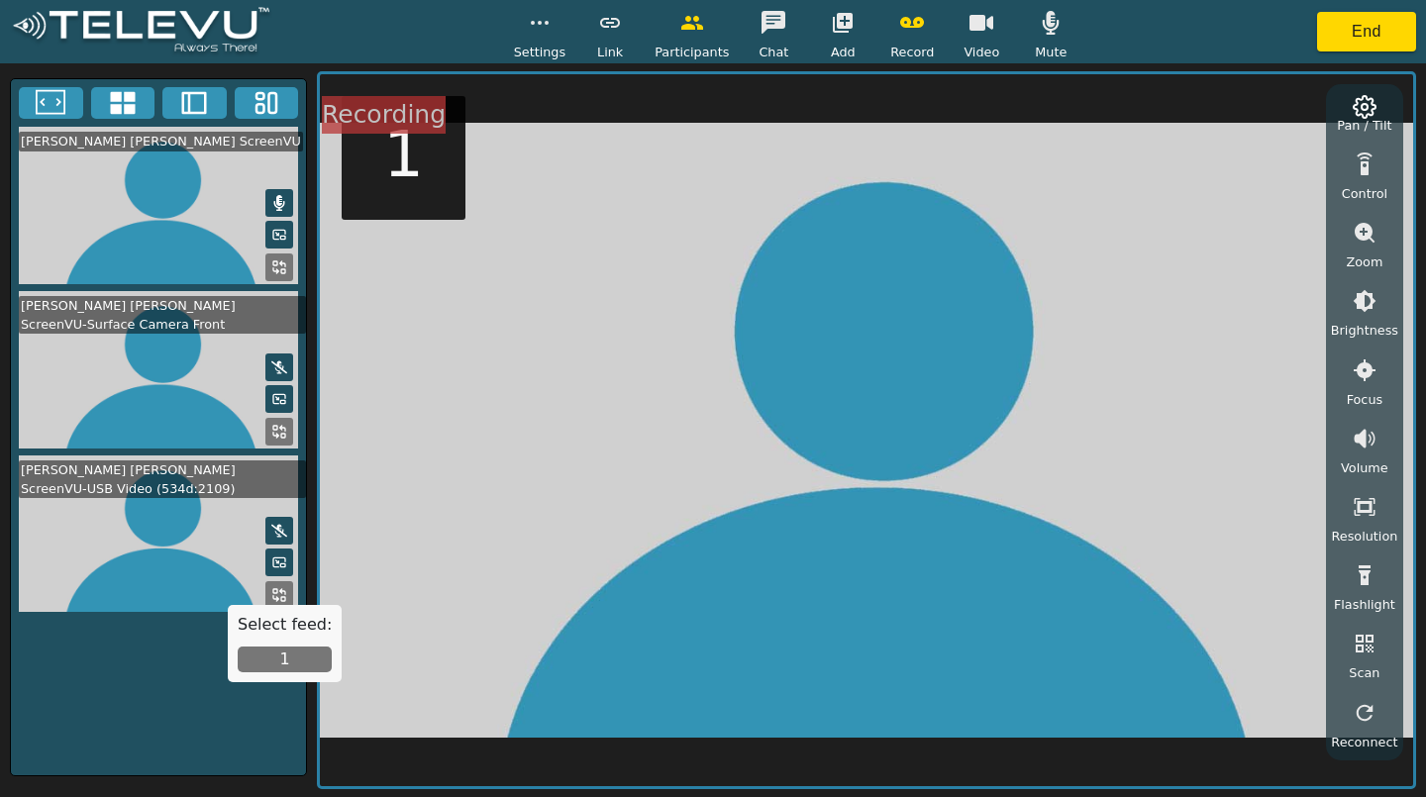
click at [272, 647] on button "1" at bounding box center [285, 660] width 94 height 26
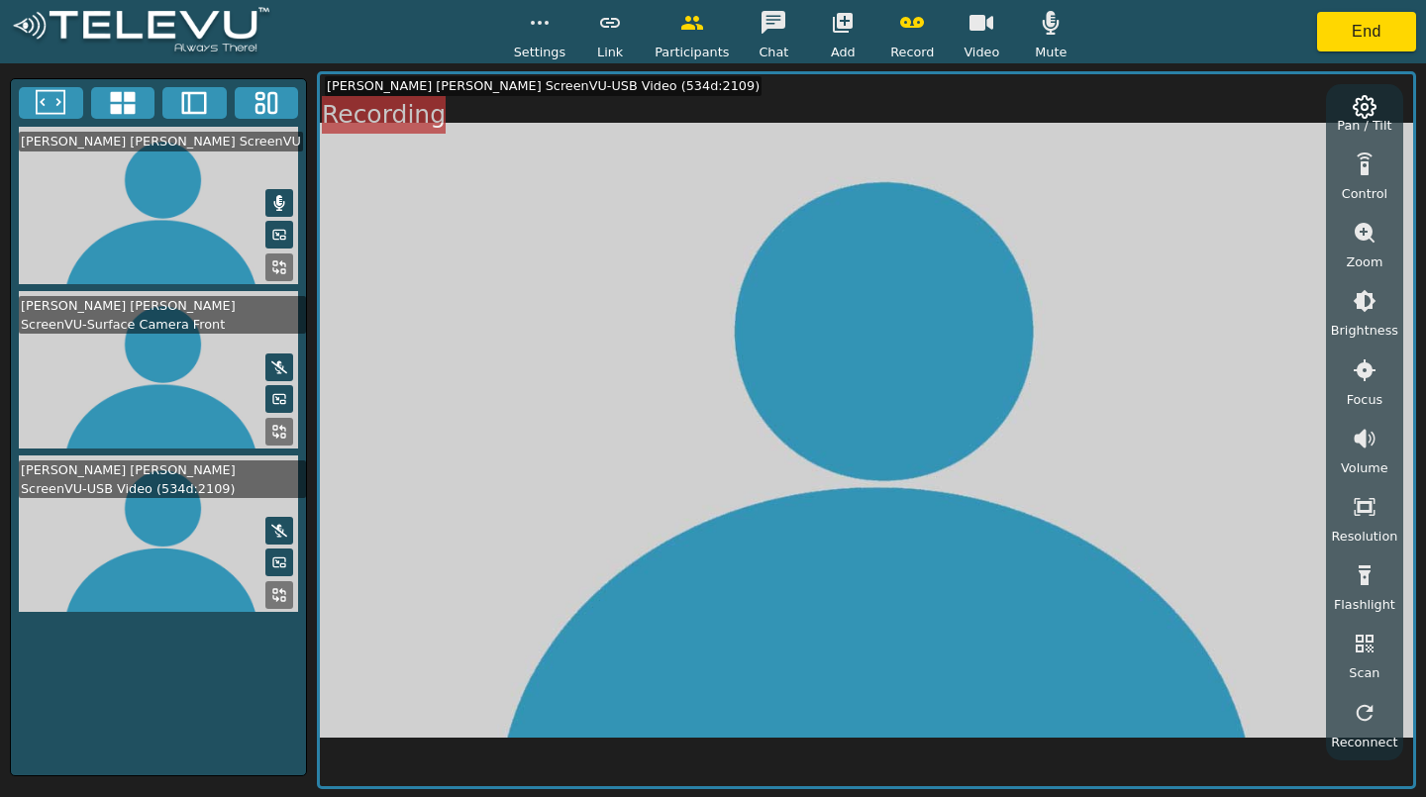
click at [272, 657] on div "[PERSON_NAME] [PERSON_NAME] ScreenVU [PERSON_NAME] [PERSON_NAME] ScreenVU-Surfa…" at bounding box center [158, 427] width 297 height 698
click at [435, 555] on video at bounding box center [866, 430] width 1093 height 712
click at [487, 551] on video at bounding box center [866, 430] width 1093 height 712
click at [1355, 717] on icon "button" at bounding box center [1365, 713] width 24 height 24
click at [179, 571] on video at bounding box center [158, 534] width 295 height 157
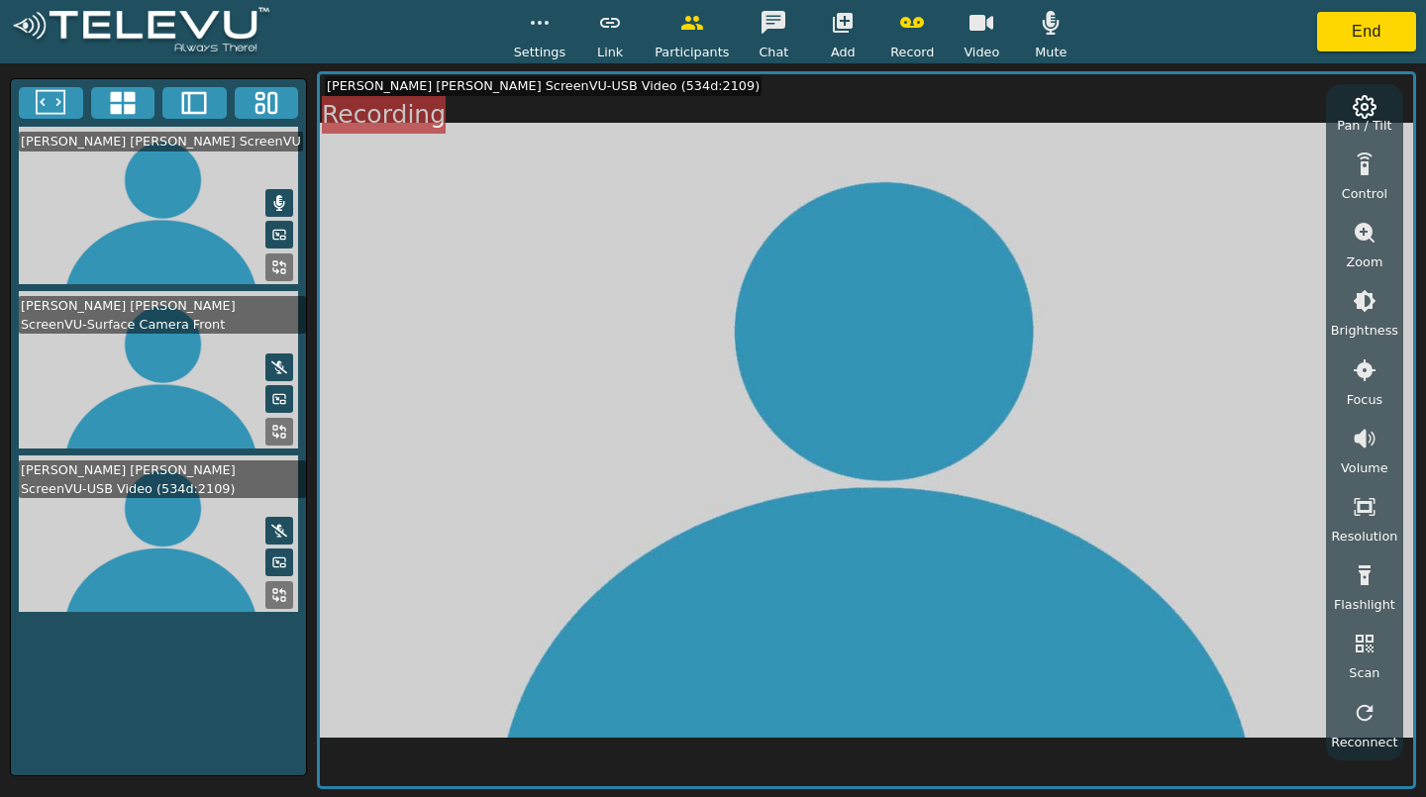
click at [1385, 40] on button "End" at bounding box center [1366, 32] width 99 height 40
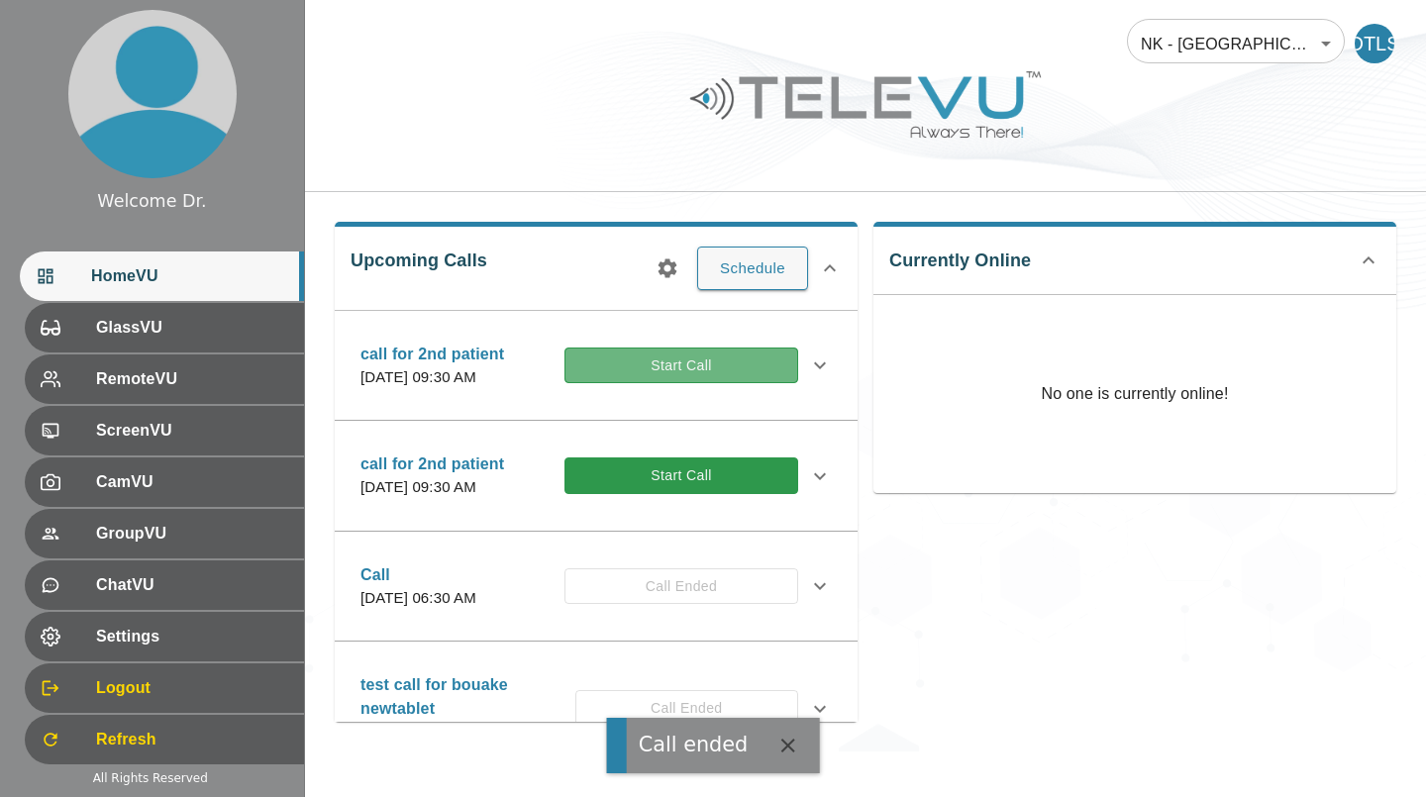
click at [756, 378] on button "Start Call" at bounding box center [682, 366] width 234 height 37
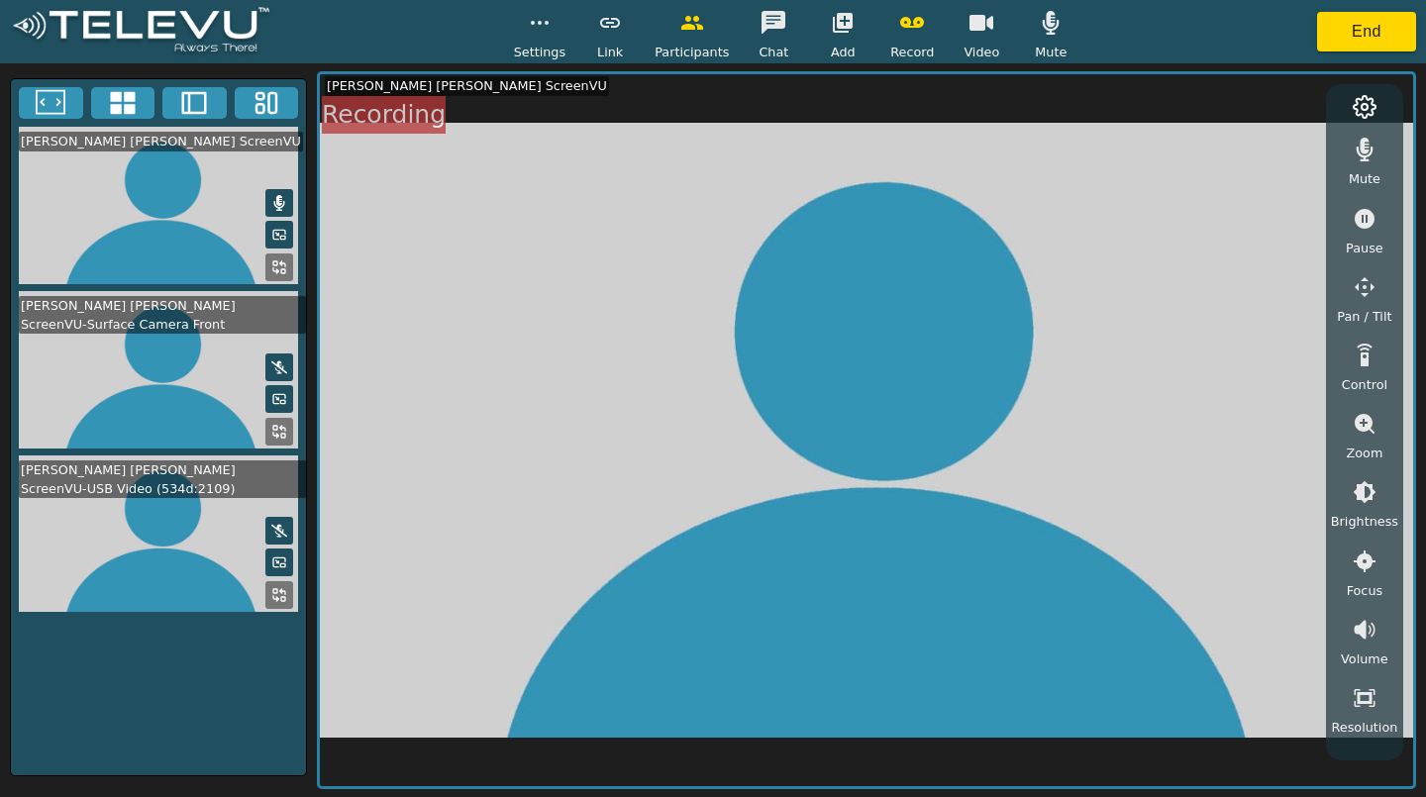
click at [128, 572] on video at bounding box center [158, 534] width 295 height 157
click at [283, 594] on icon at bounding box center [279, 595] width 16 height 16
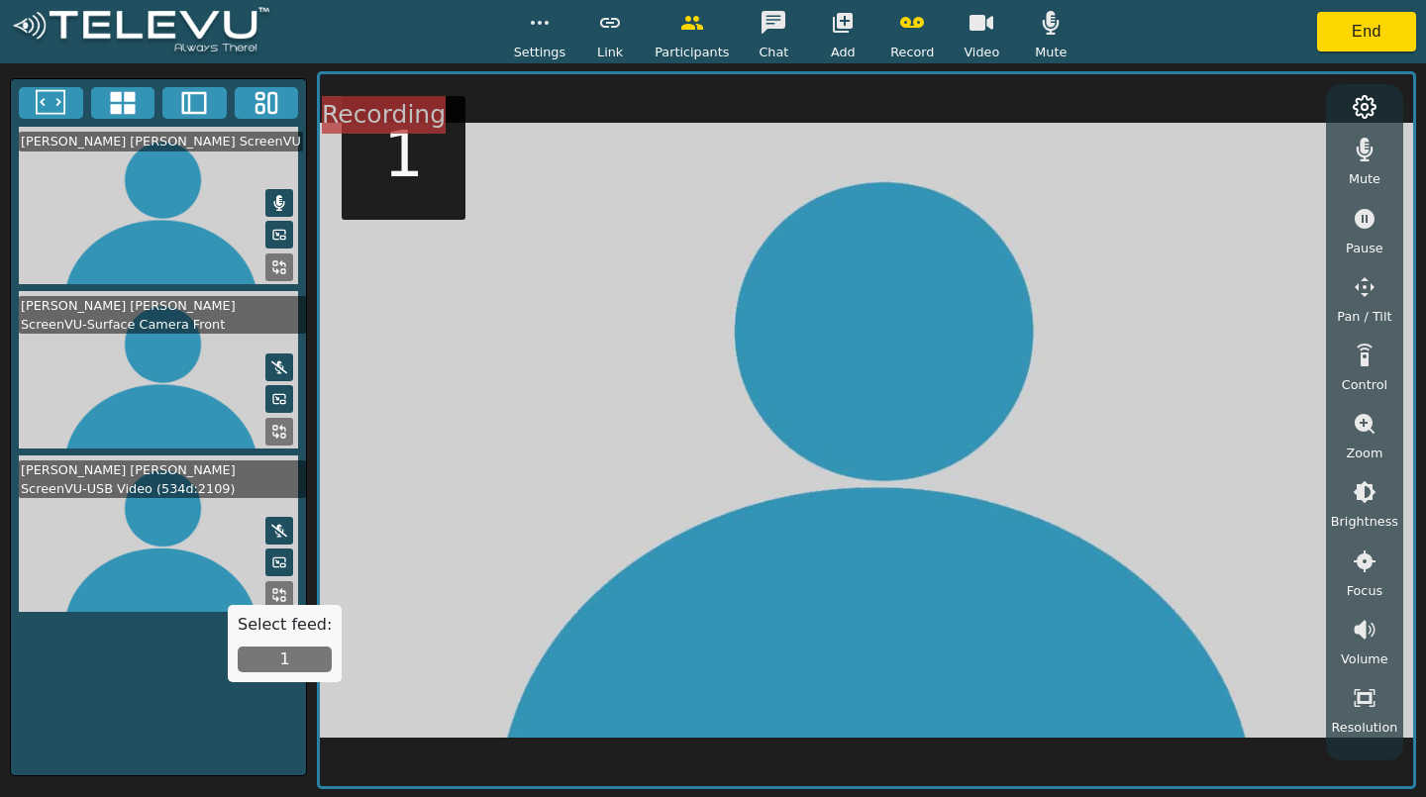
click at [279, 662] on button "1" at bounding box center [285, 660] width 94 height 26
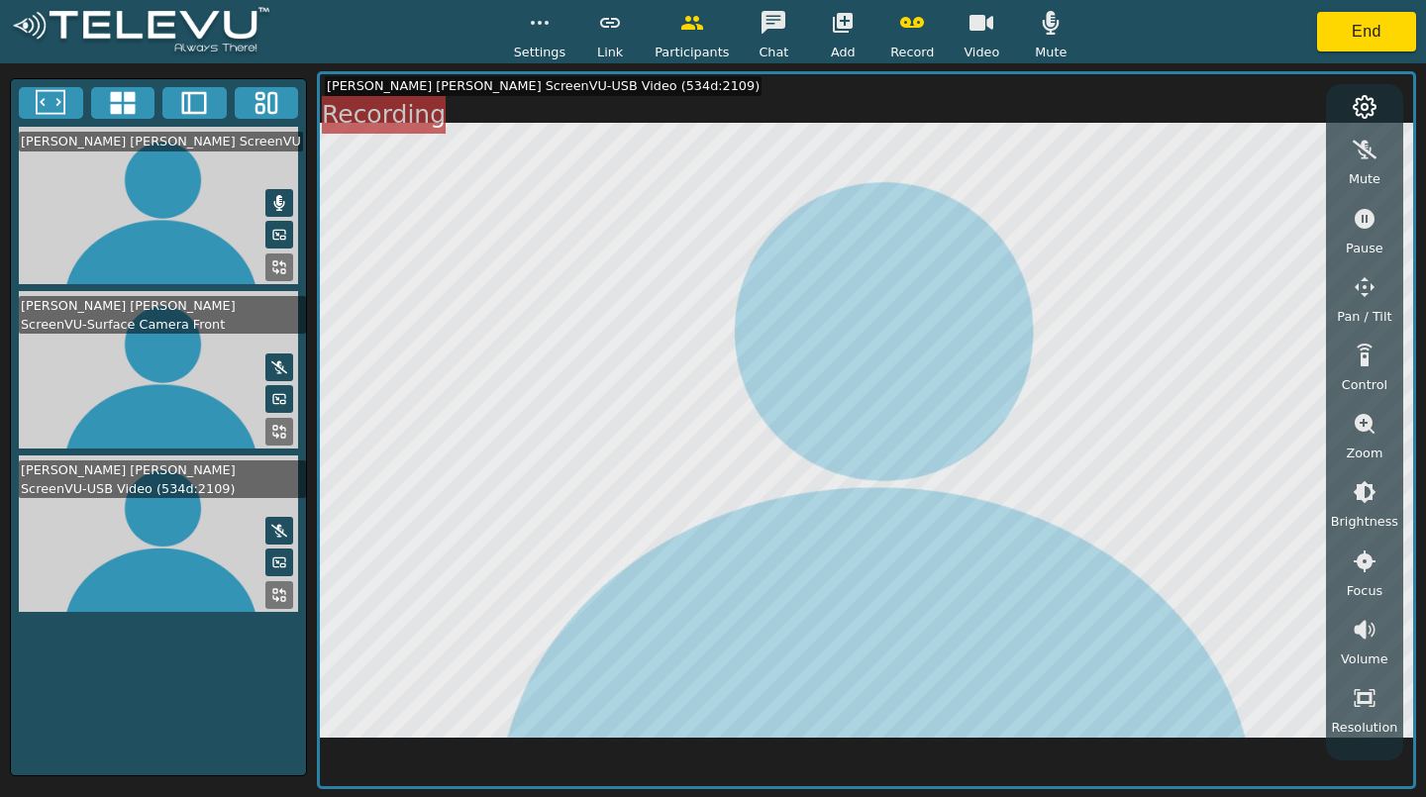
click at [290, 195] on button at bounding box center [279, 203] width 28 height 28
click at [1068, 30] on div "Mute" at bounding box center [1051, 32] width 50 height 58
click at [276, 531] on icon at bounding box center [279, 531] width 16 height 16
click at [1062, 40] on div "Mute" at bounding box center [1051, 32] width 50 height 58
click at [842, 26] on icon "button" at bounding box center [843, 23] width 20 height 20
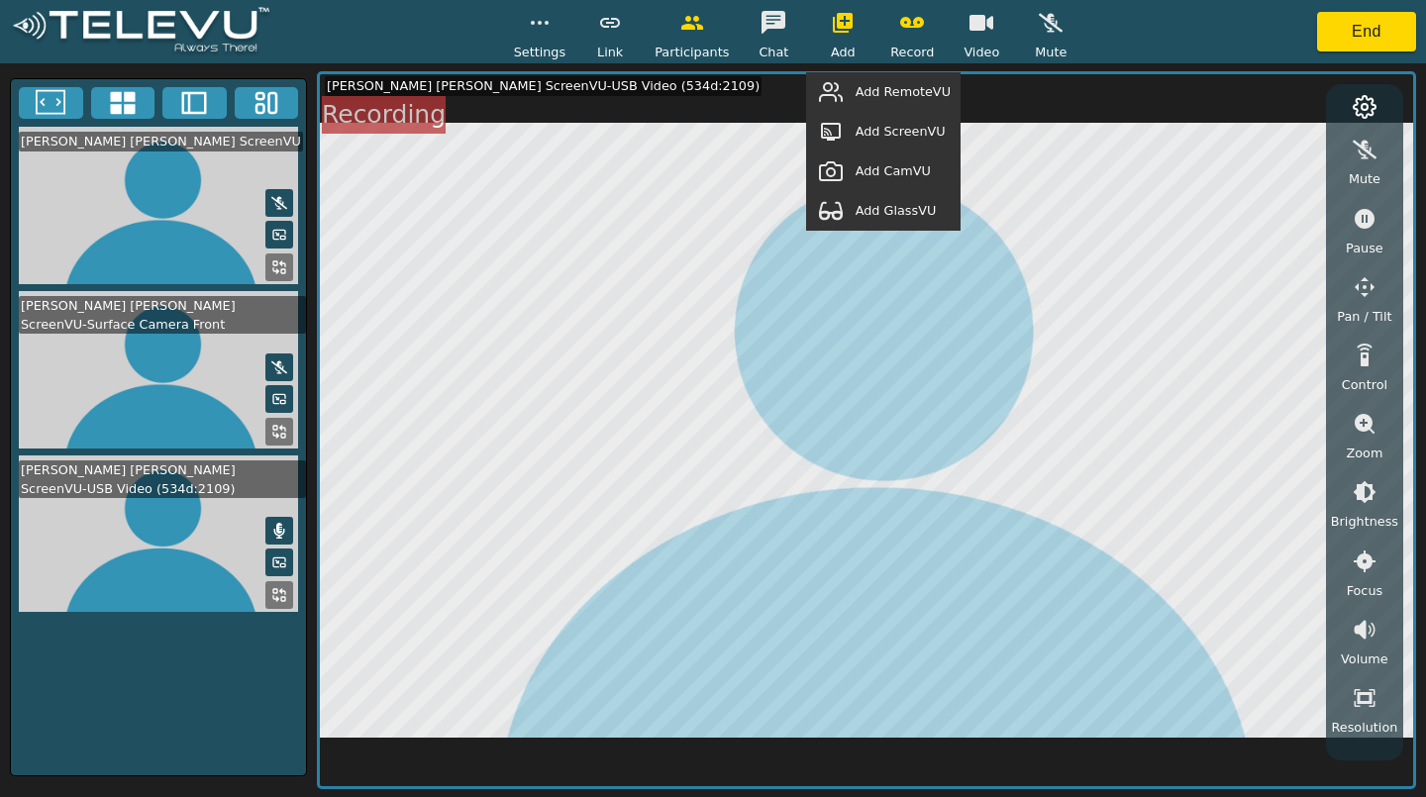
click at [885, 94] on span "Add RemoteVU" at bounding box center [903, 91] width 95 height 19
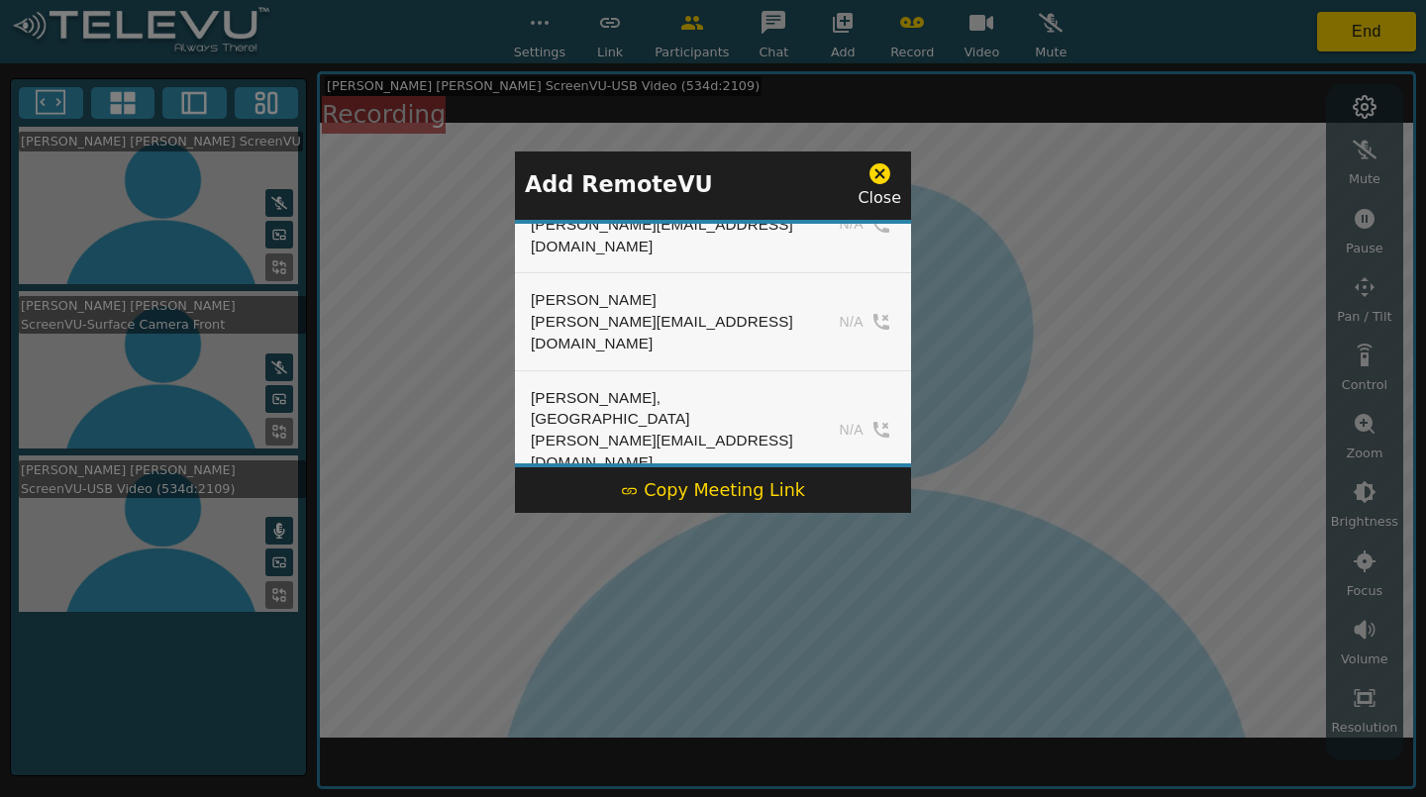
scroll to position [408, 0]
click at [872, 159] on div "Add RemoteVU Close" at bounding box center [713, 186] width 396 height 68
click at [896, 171] on div "Close" at bounding box center [880, 185] width 44 height 49
click at [885, 177] on icon at bounding box center [880, 173] width 25 height 25
